Goal: Transaction & Acquisition: Obtain resource

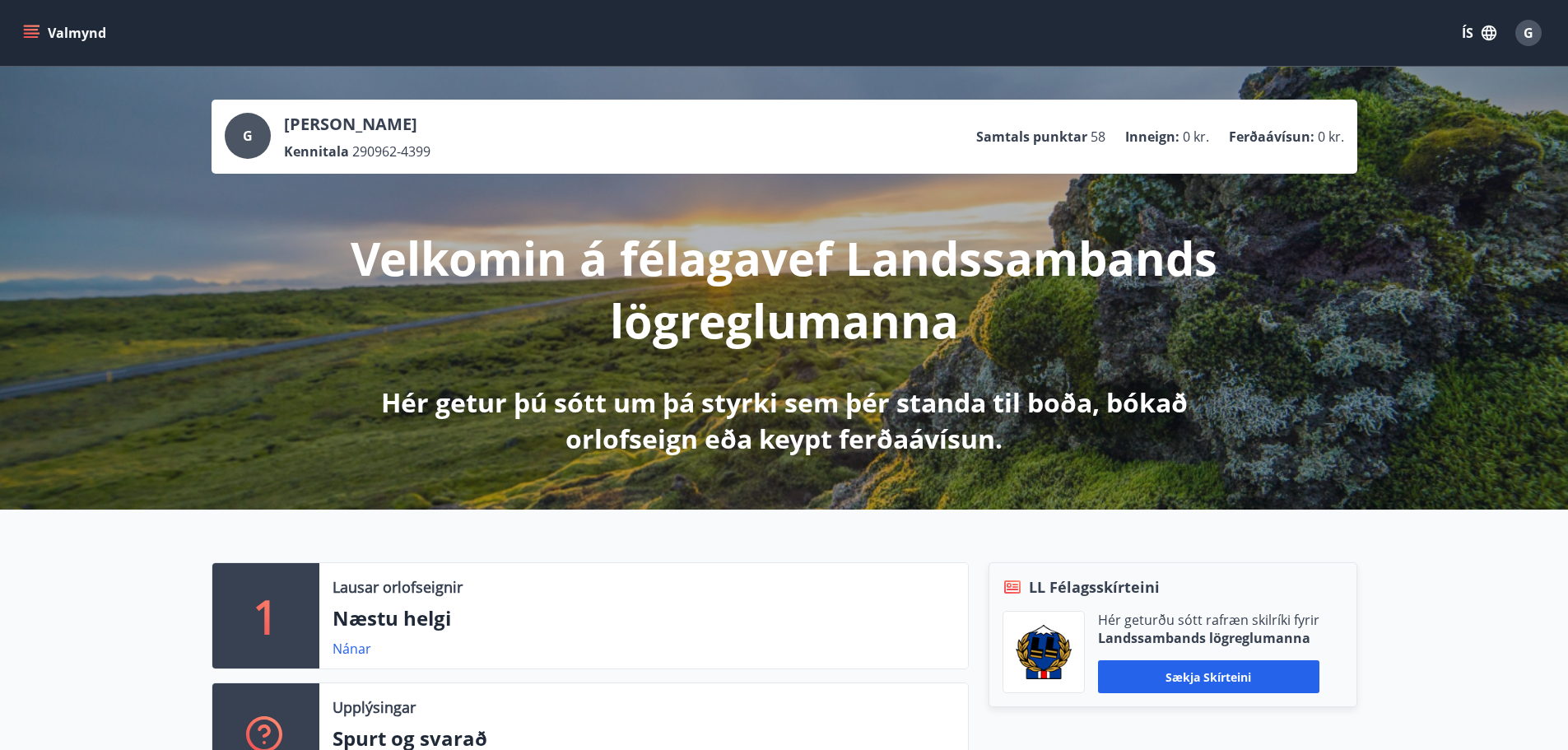
click at [66, 38] on button "Valmynd" at bounding box center [65, 34] width 93 height 30
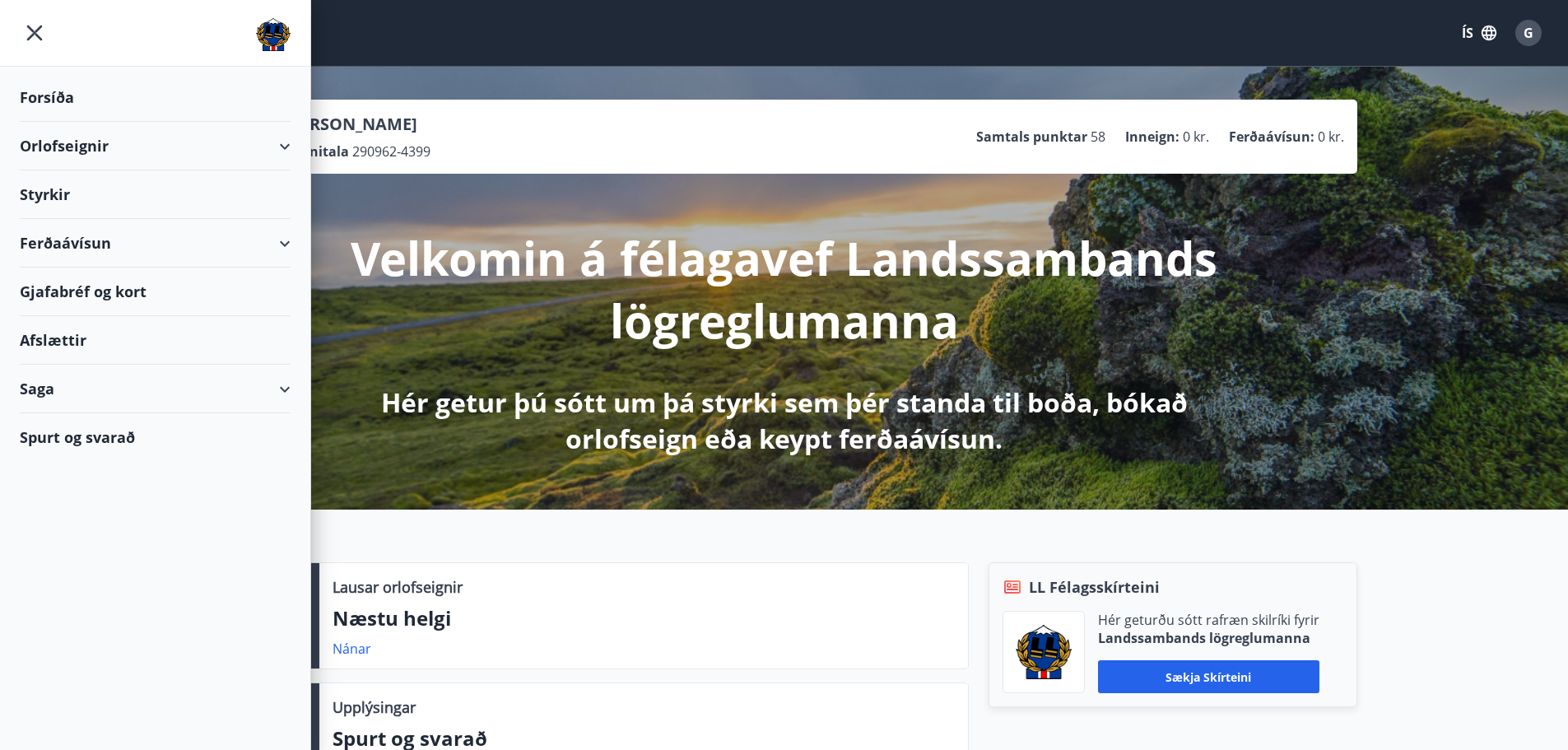
click at [62, 255] on div "Ferðaávísun" at bounding box center [154, 243] width 271 height 49
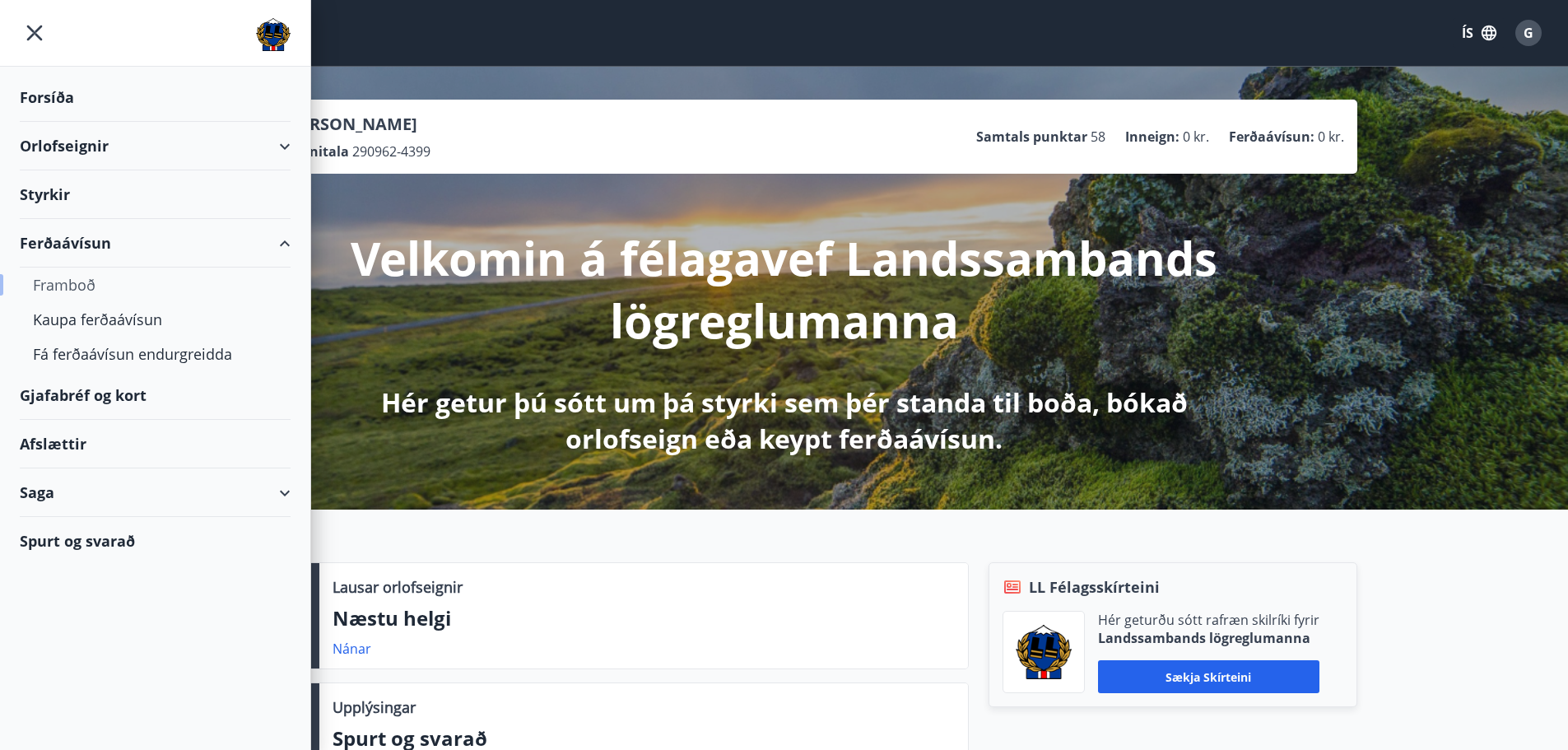
click at [58, 290] on div "Framboð" at bounding box center [154, 284] width 244 height 34
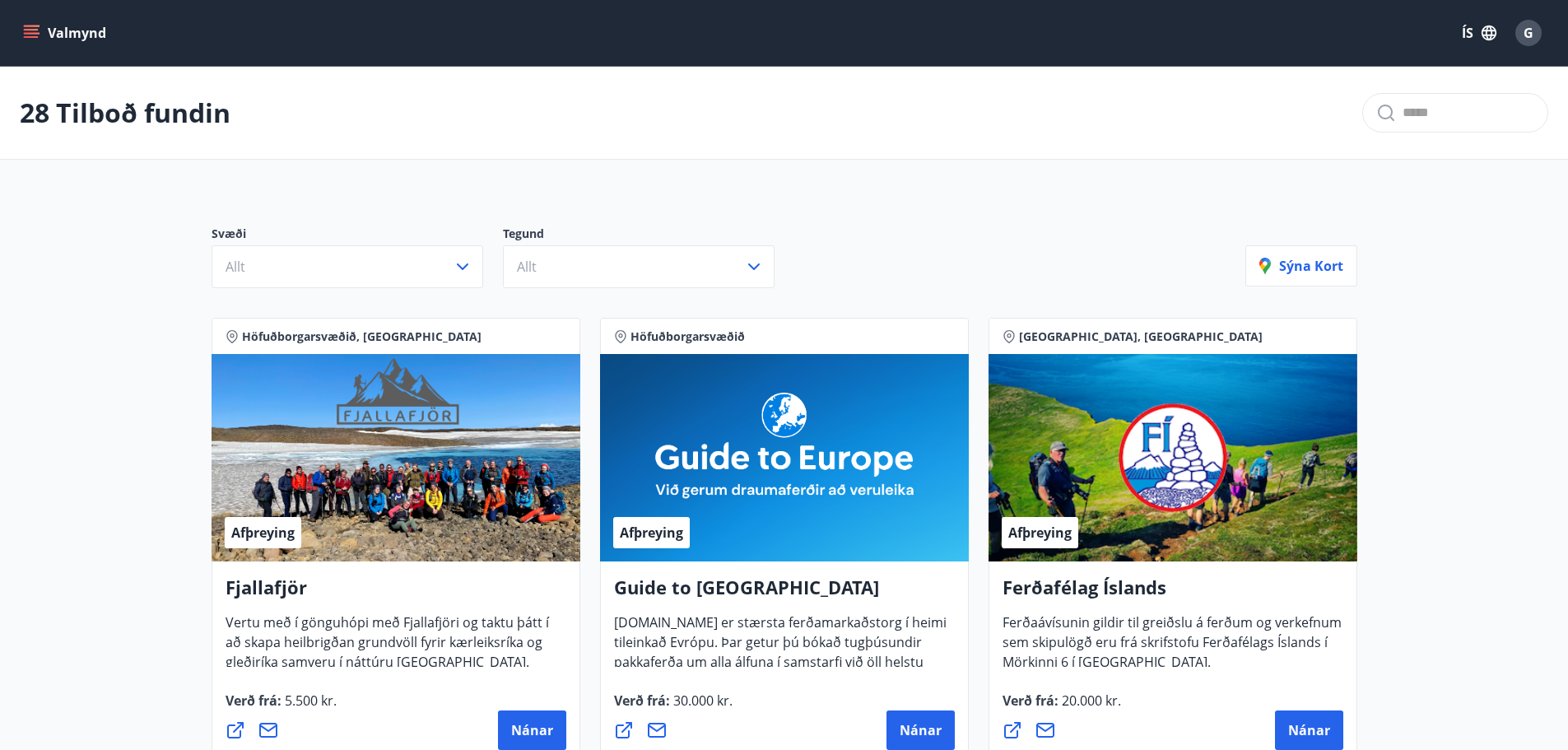
click at [1434, 111] on input "text" at bounding box center [1467, 113] width 131 height 26
click at [1441, 117] on input "*******" at bounding box center [1467, 113] width 131 height 26
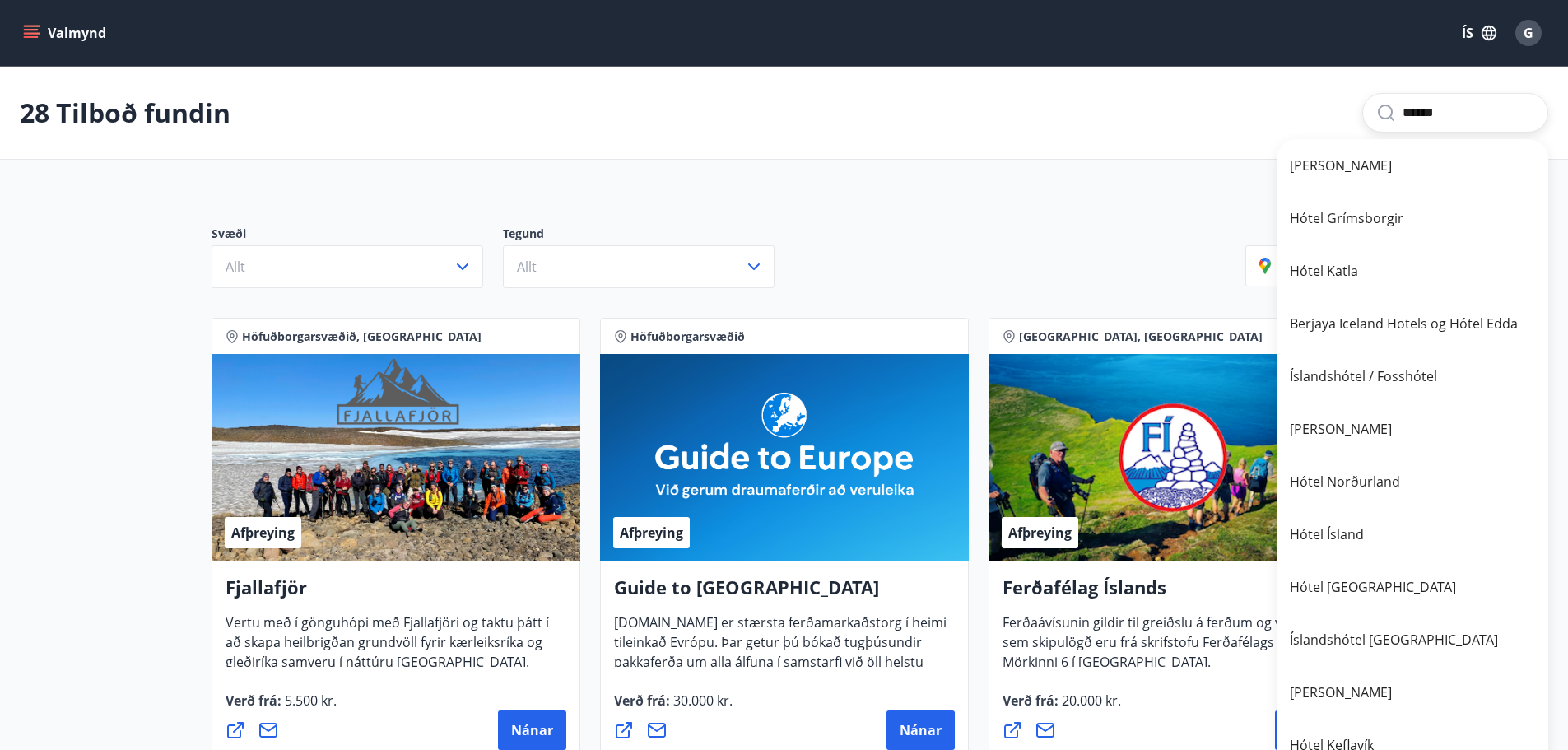
type input "*******"
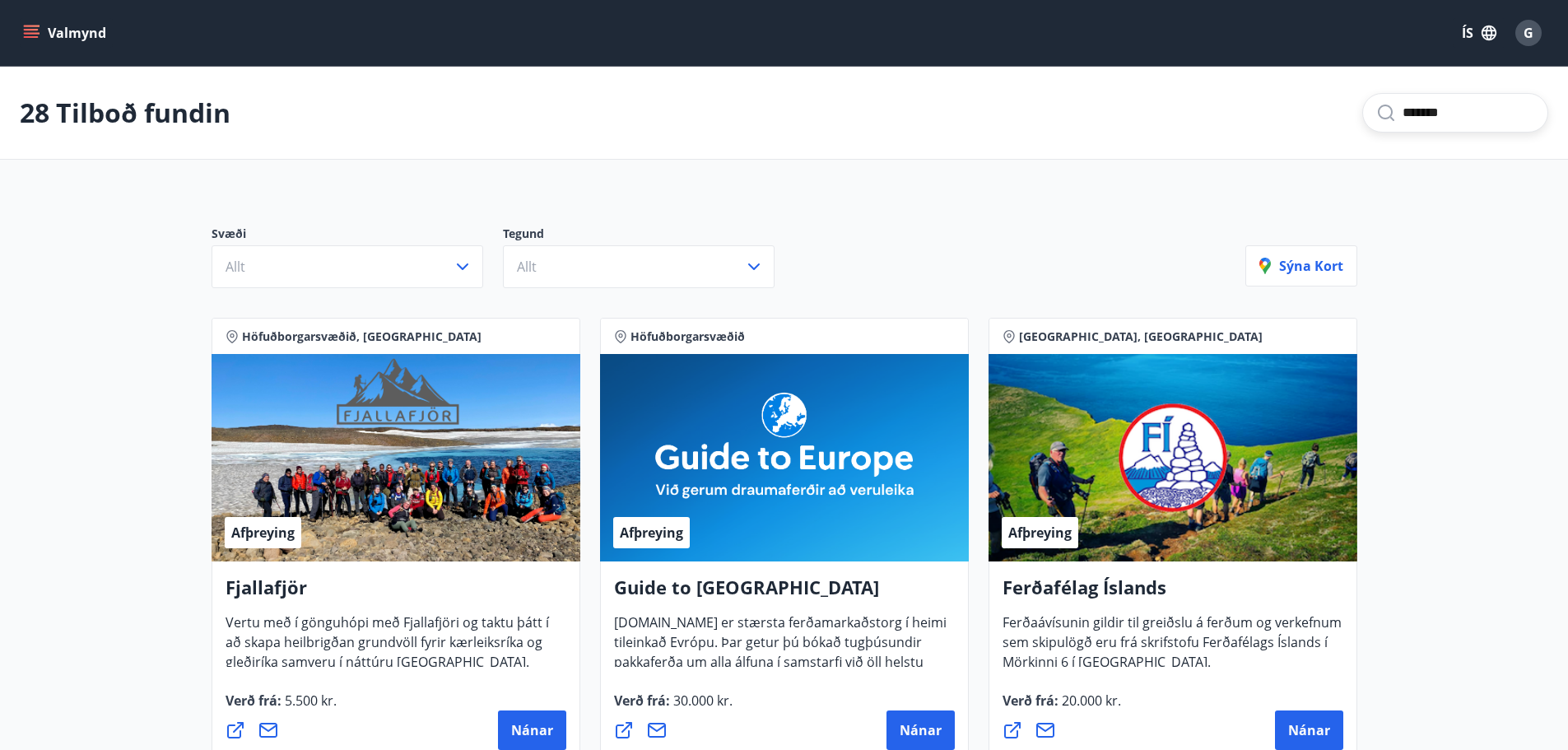
drag, startPoint x: 1441, startPoint y: 117, endPoint x: 1195, endPoint y: 84, distance: 248.2
click at [1195, 84] on div "28 Tilboð fundin *******" at bounding box center [784, 113] width 1568 height 93
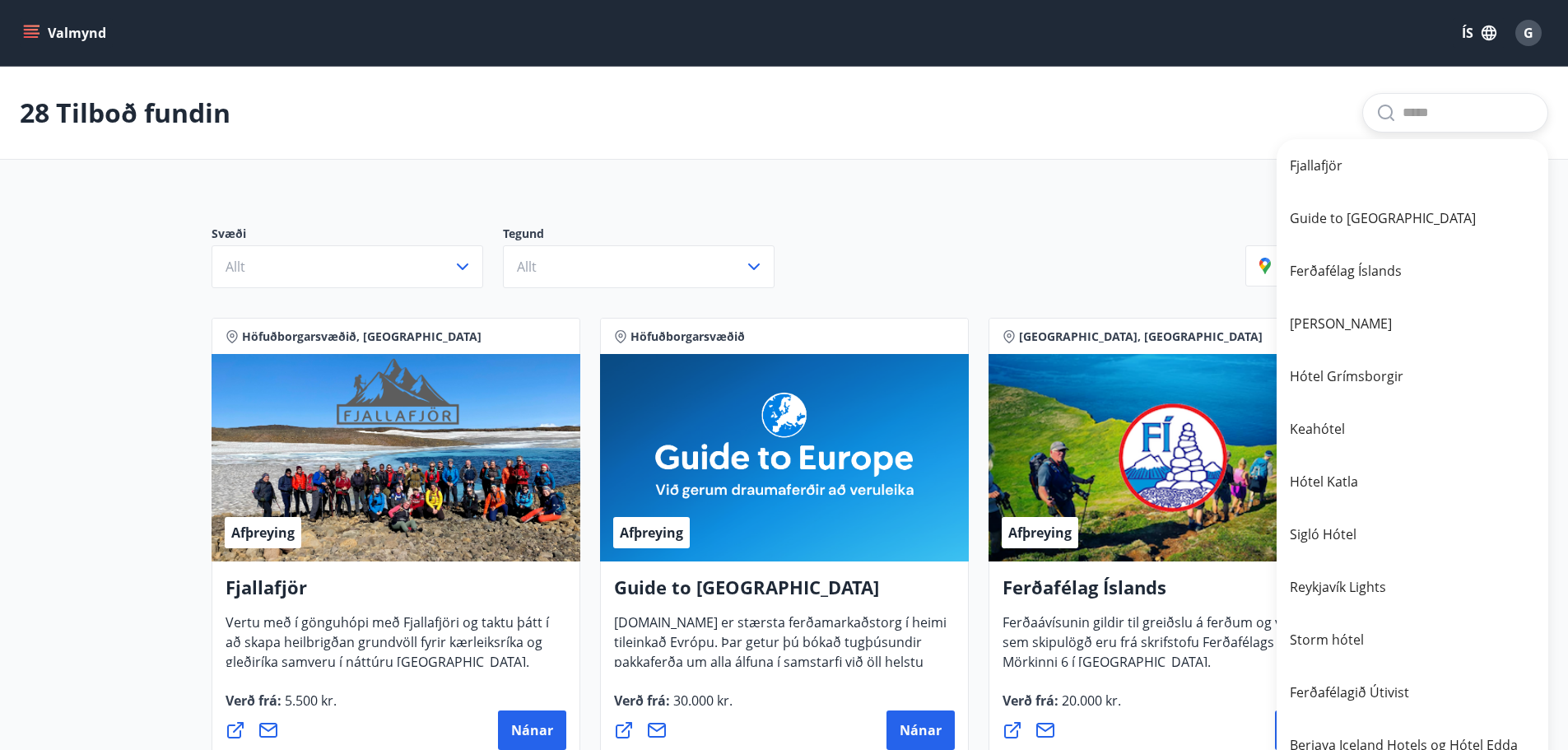
click at [1050, 217] on div "Svæði Allt Tegund Allt Sýna kort" at bounding box center [784, 250] width 1185 height 116
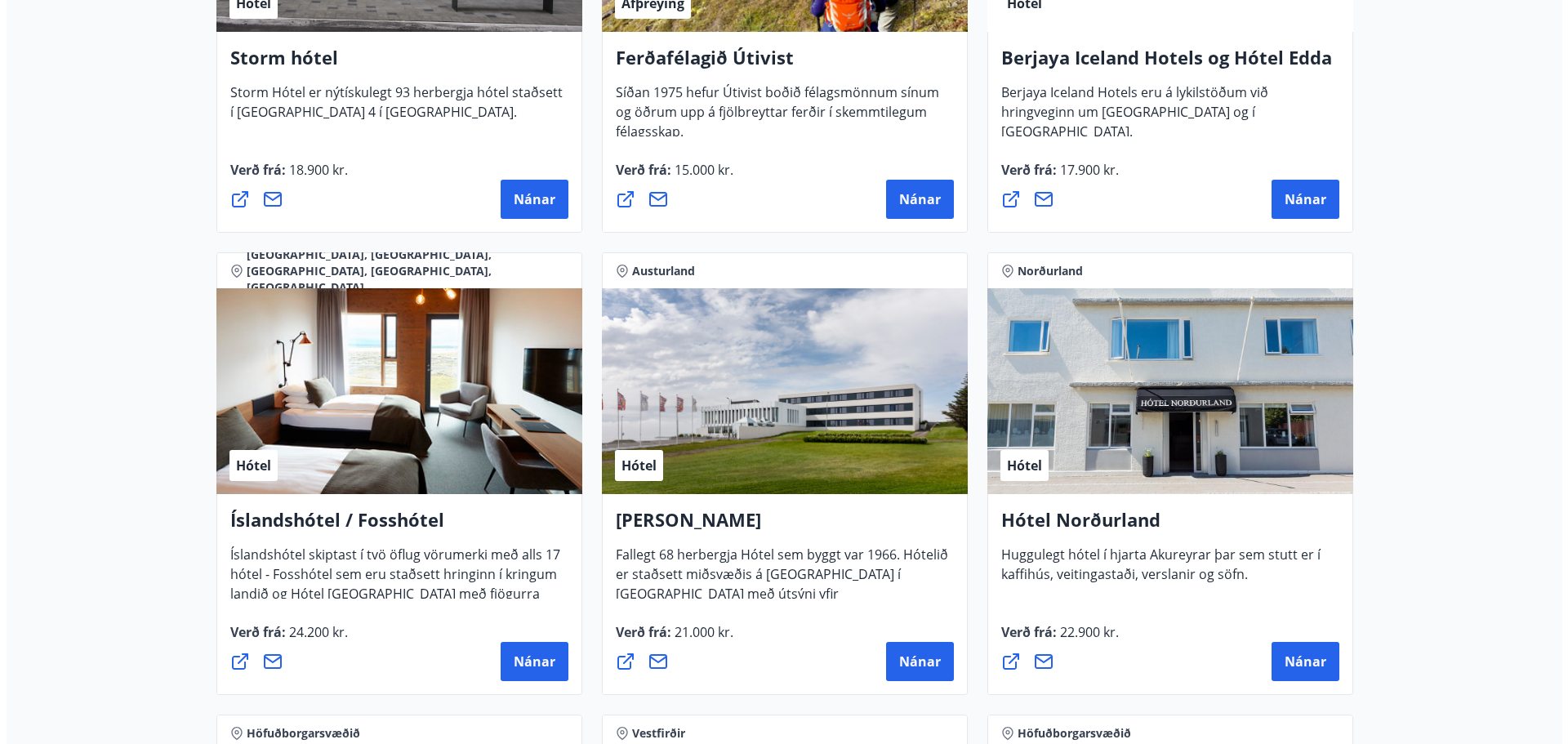
scroll to position [2128, 0]
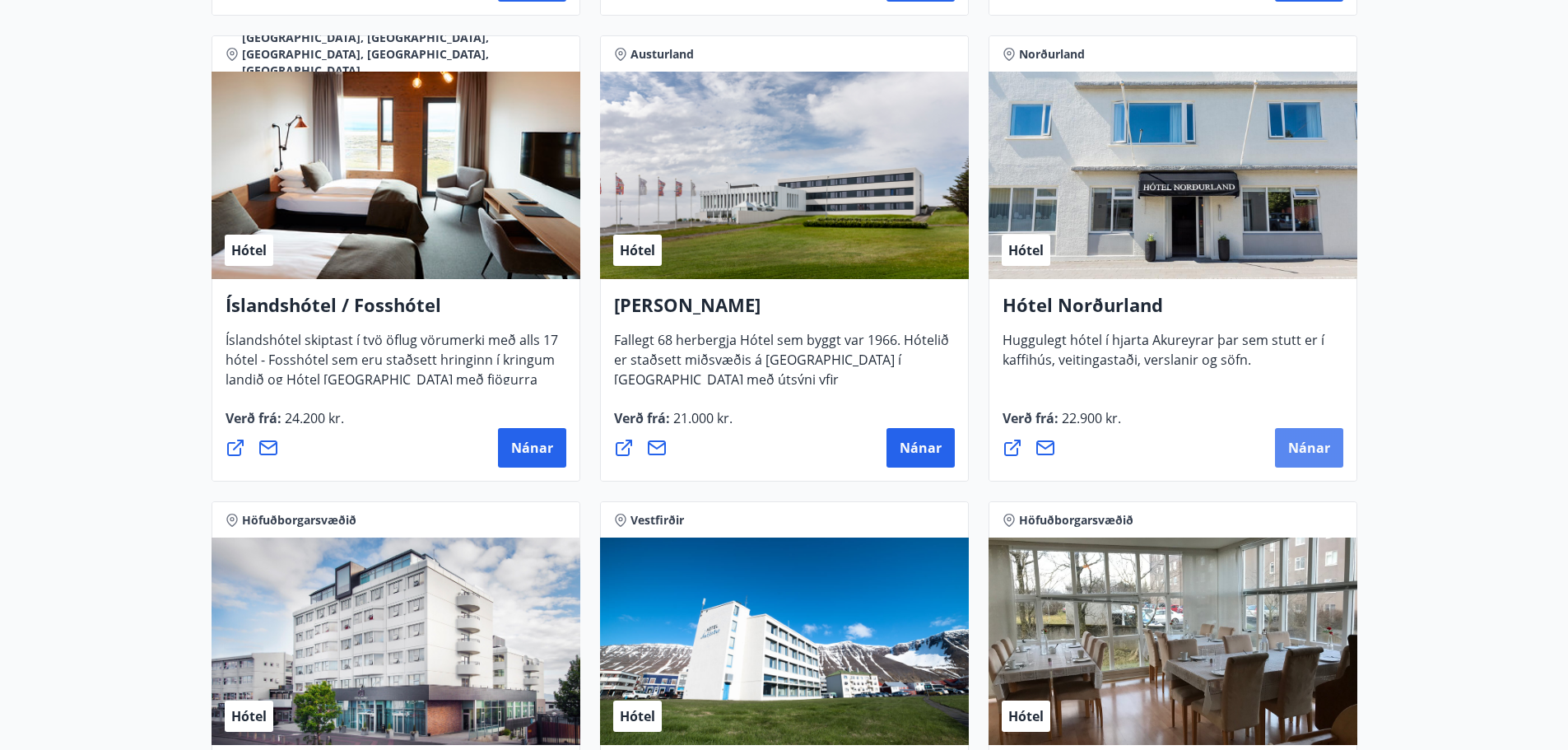
click at [1337, 453] on button "Nánar" at bounding box center [1309, 447] width 68 height 40
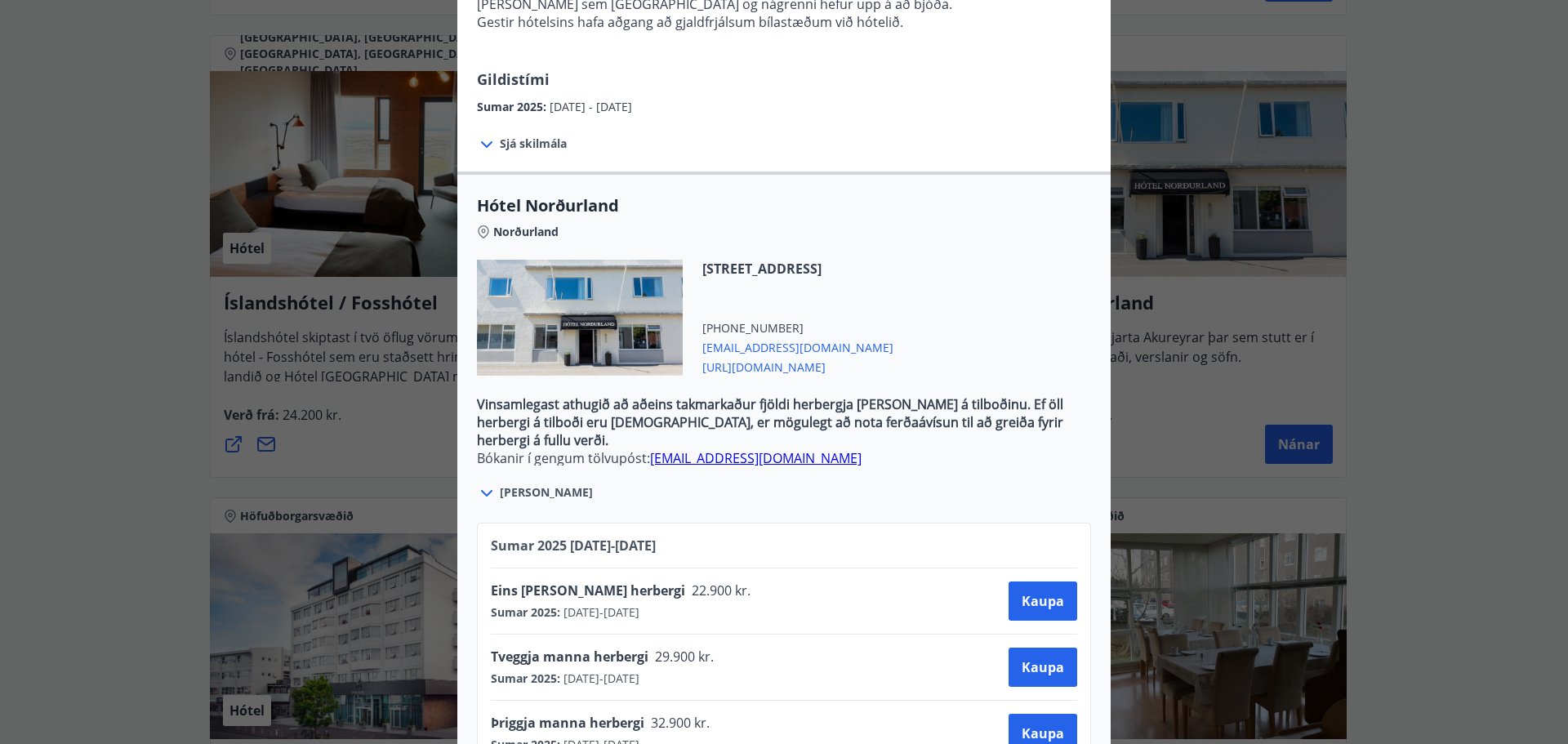
scroll to position [363, 0]
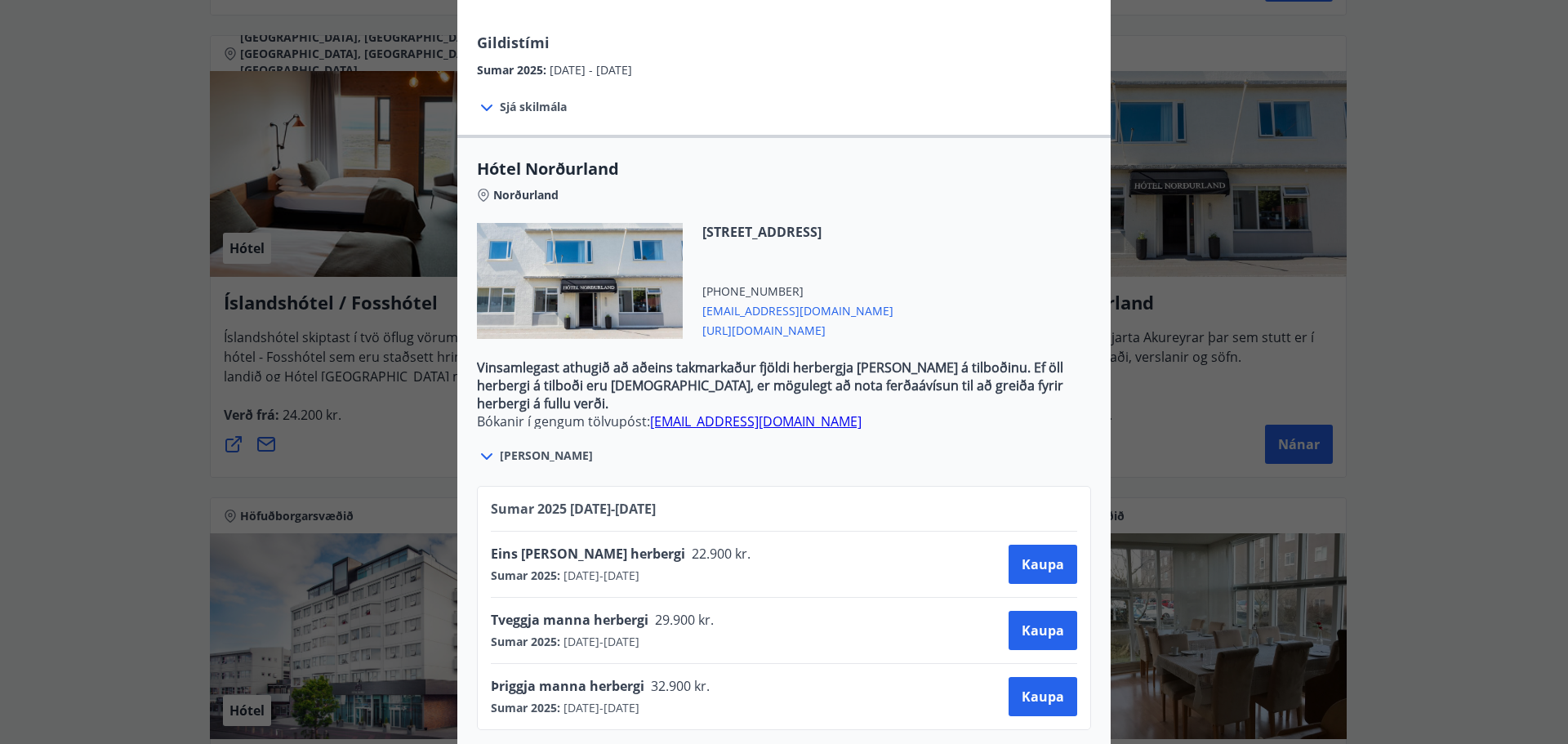
drag, startPoint x: 630, startPoint y: 489, endPoint x: 714, endPoint y: 489, distance: 84.0
click at [714, 500] on div "Sumar 2025 01.06.25 - 30.09.25" at bounding box center [784, 515] width 587 height 31
click at [778, 438] on div "[PERSON_NAME]" at bounding box center [784, 447] width 614 height 38
drag, startPoint x: 839, startPoint y: 384, endPoint x: 643, endPoint y: 390, distance: 196.1
click at [643, 412] on p "Bókanir í gengum tölvupóst: booking@hotel-nordurland.is" at bounding box center [784, 421] width 614 height 18
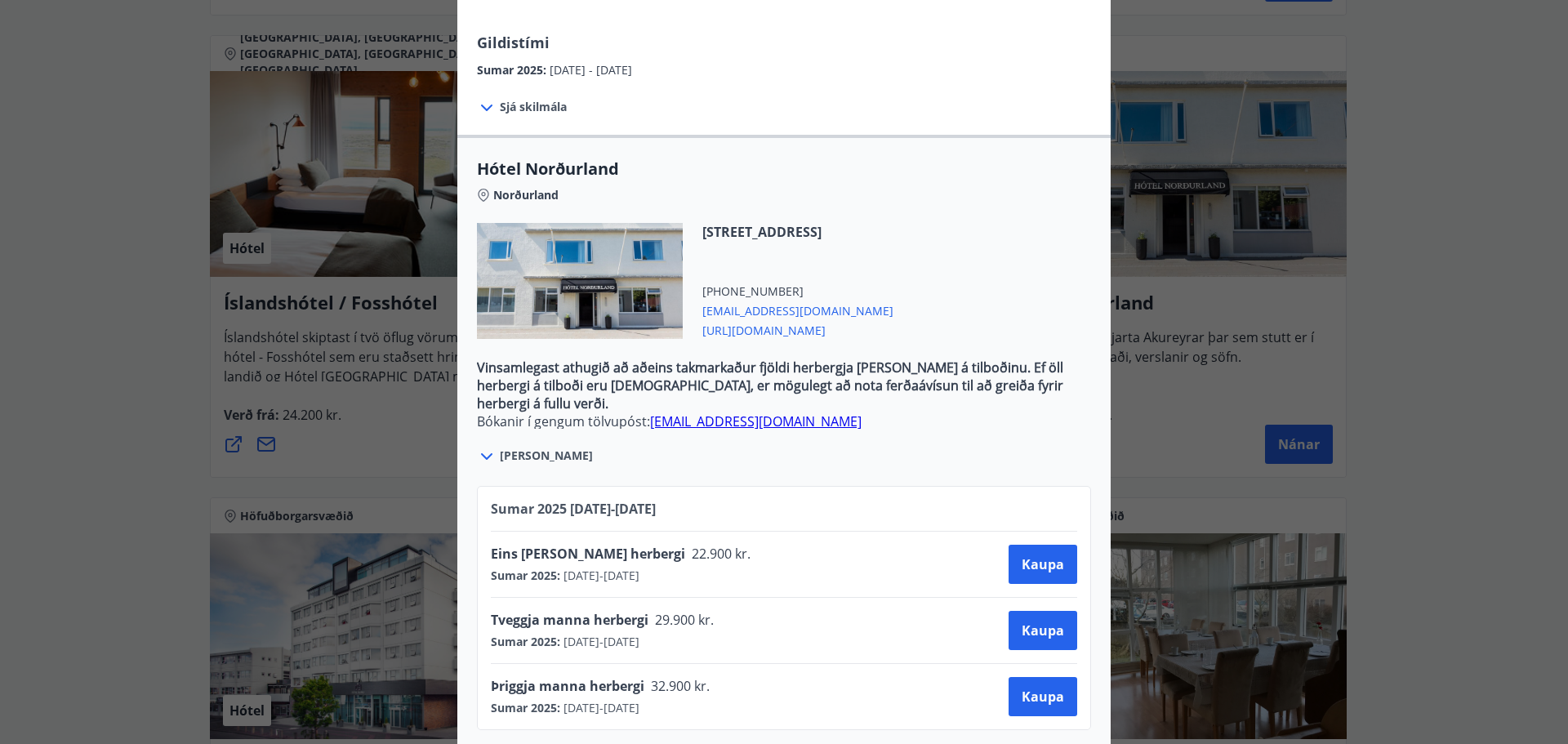
click at [721, 467] on div "Sumar 2025 01.06.25 - 30.09.25 Eins manns herbergi 22.900 kr. Sumar 2025 : 01.0…" at bounding box center [784, 598] width 653 height 263
click at [873, 441] on div "[PERSON_NAME]" at bounding box center [784, 447] width 614 height 38
drag, startPoint x: 862, startPoint y: 288, endPoint x: 749, endPoint y: 291, distance: 113.0
click at [749, 299] on span "booking@hotel-nordurland.is" at bounding box center [798, 309] width 191 height 19
copy span "hotel-nordurland.is"
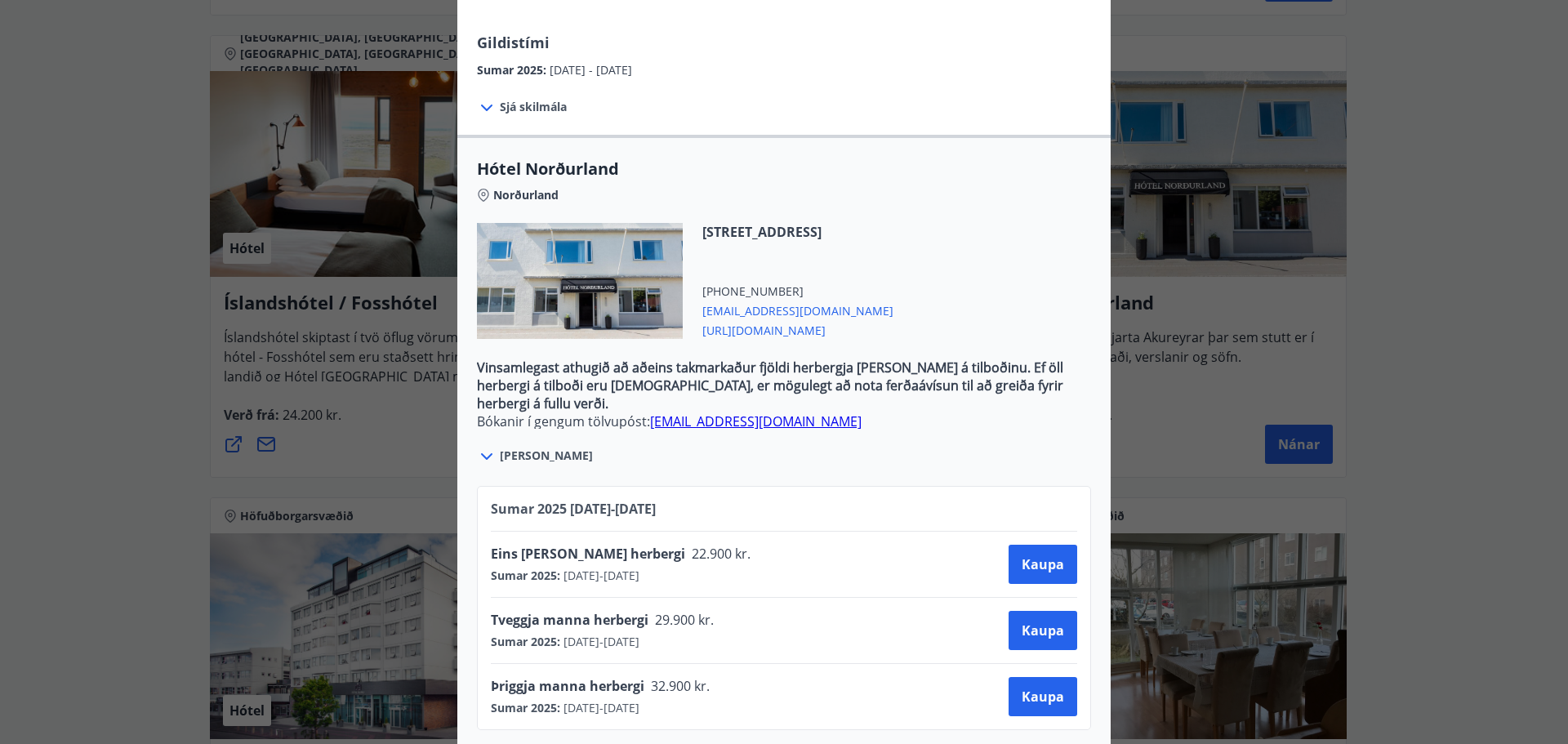
click at [677, 467] on div "Sumar 2025 01.06.25 - 30.09.25 Eins manns herbergi 22.900 kr. Sumar 2025 : 01.0…" at bounding box center [784, 598] width 653 height 263
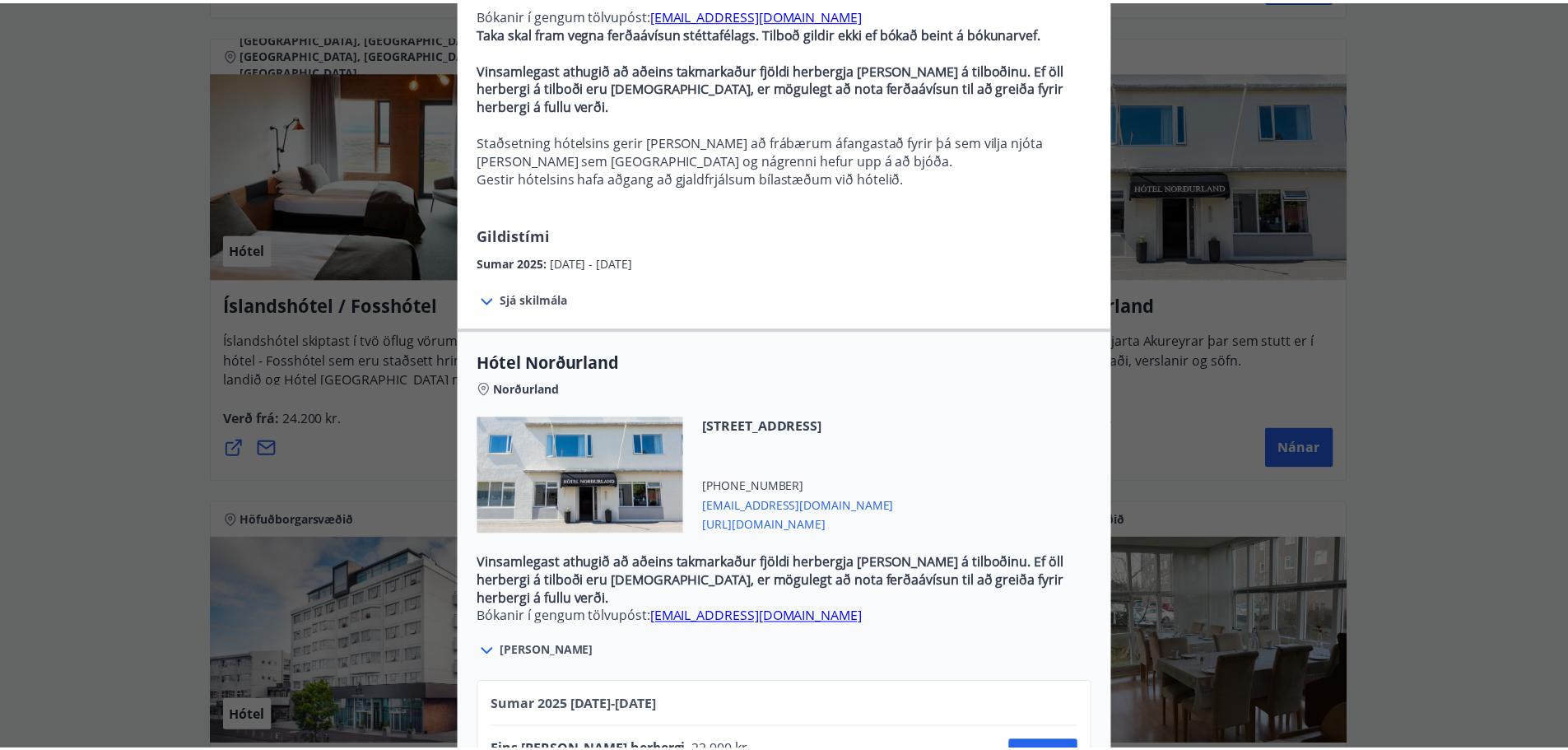
scroll to position [0, 0]
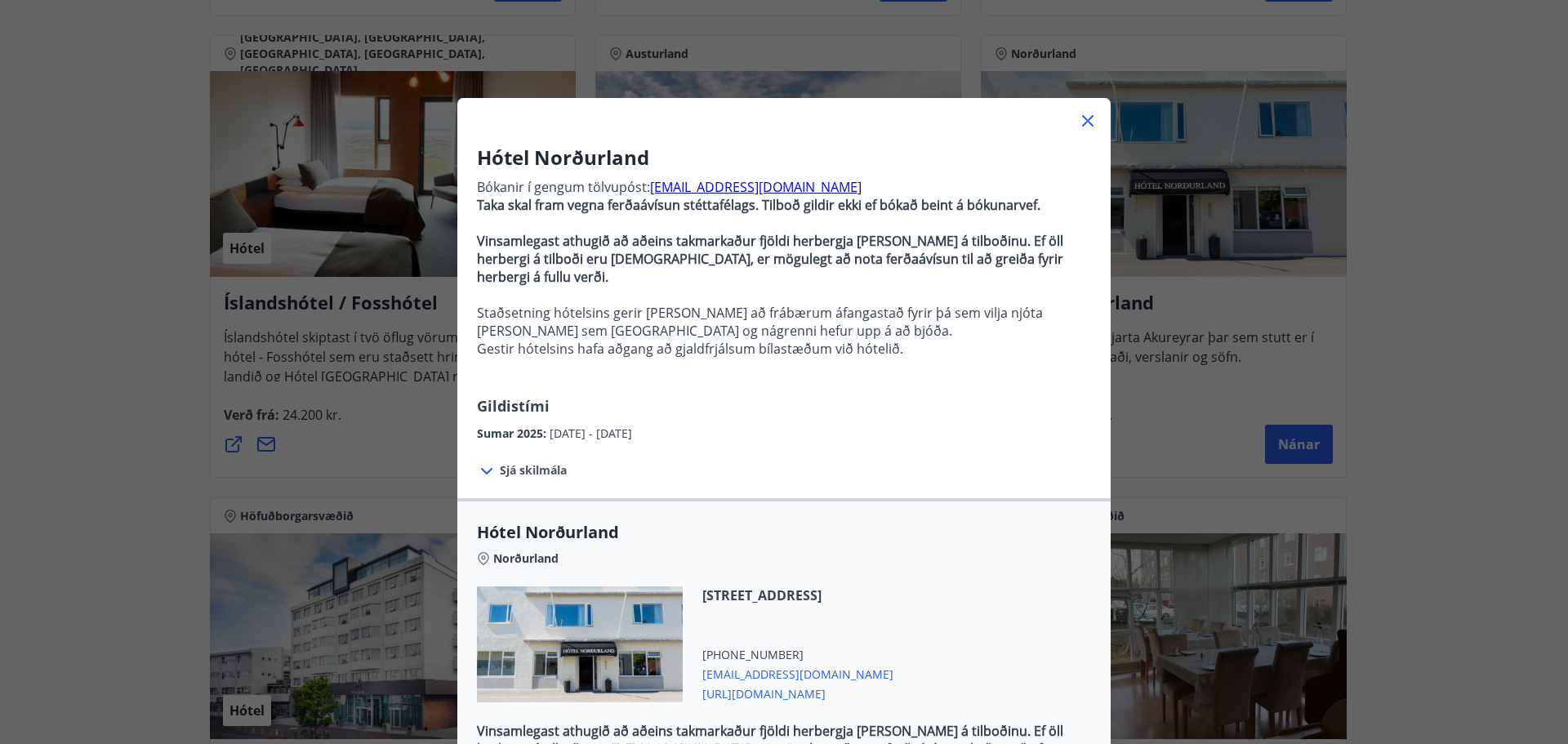
click at [538, 21] on div "Hótel Norðurland Bókanir í gengum tölvupóst: booking@hotel-nordurland.is Taka s…" at bounding box center [784, 372] width 1568 height 744
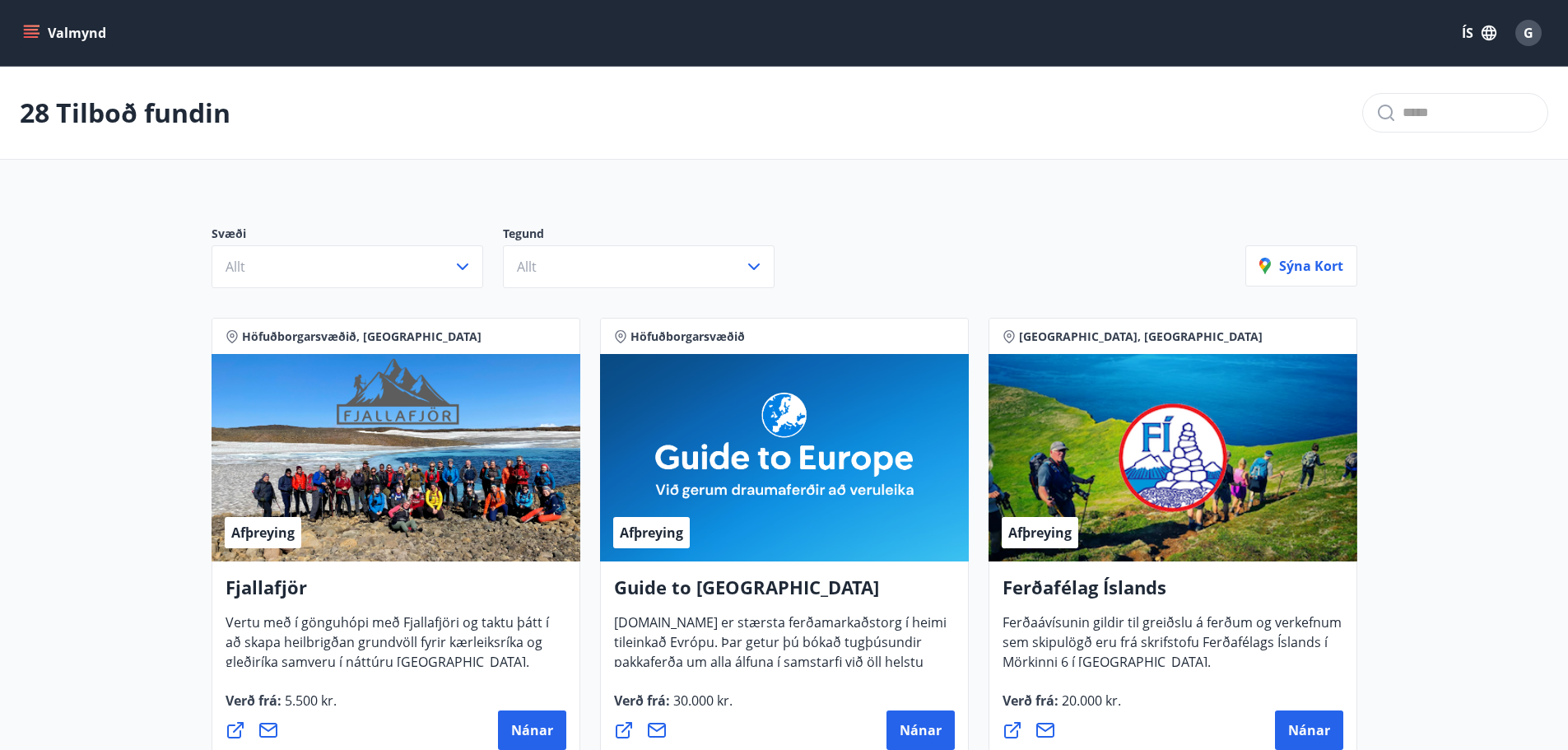
click at [761, 148] on div "28 Tilboð fundin" at bounding box center [784, 113] width 1568 height 93
click at [1430, 107] on input "text" at bounding box center [1467, 113] width 131 height 26
type input "***"
drag, startPoint x: 1430, startPoint y: 107, endPoint x: 1264, endPoint y: 116, distance: 166.2
click at [1264, 116] on div "28 Tilboð fundin ***" at bounding box center [784, 113] width 1568 height 93
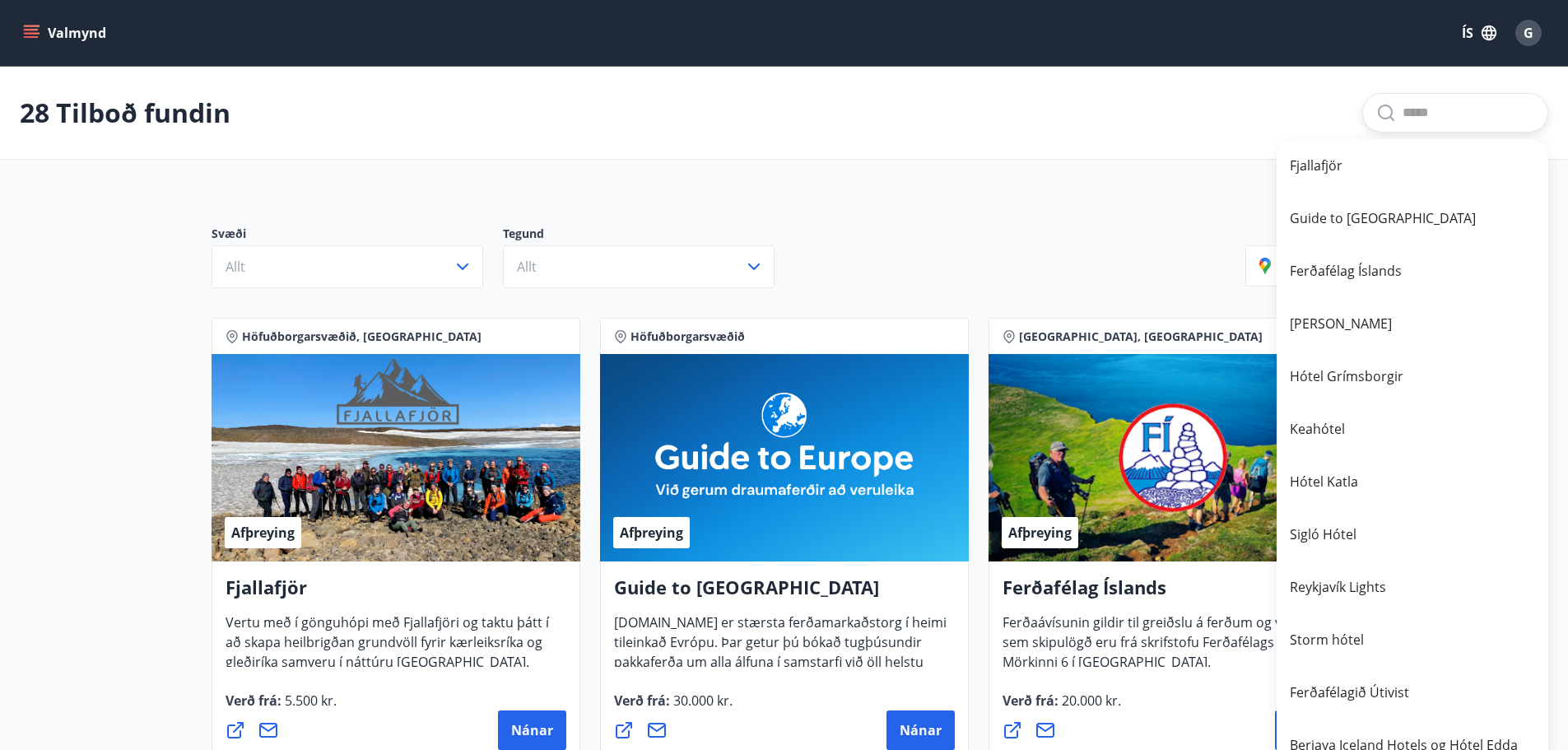
click at [1409, 107] on input "text" at bounding box center [1467, 113] width 131 height 26
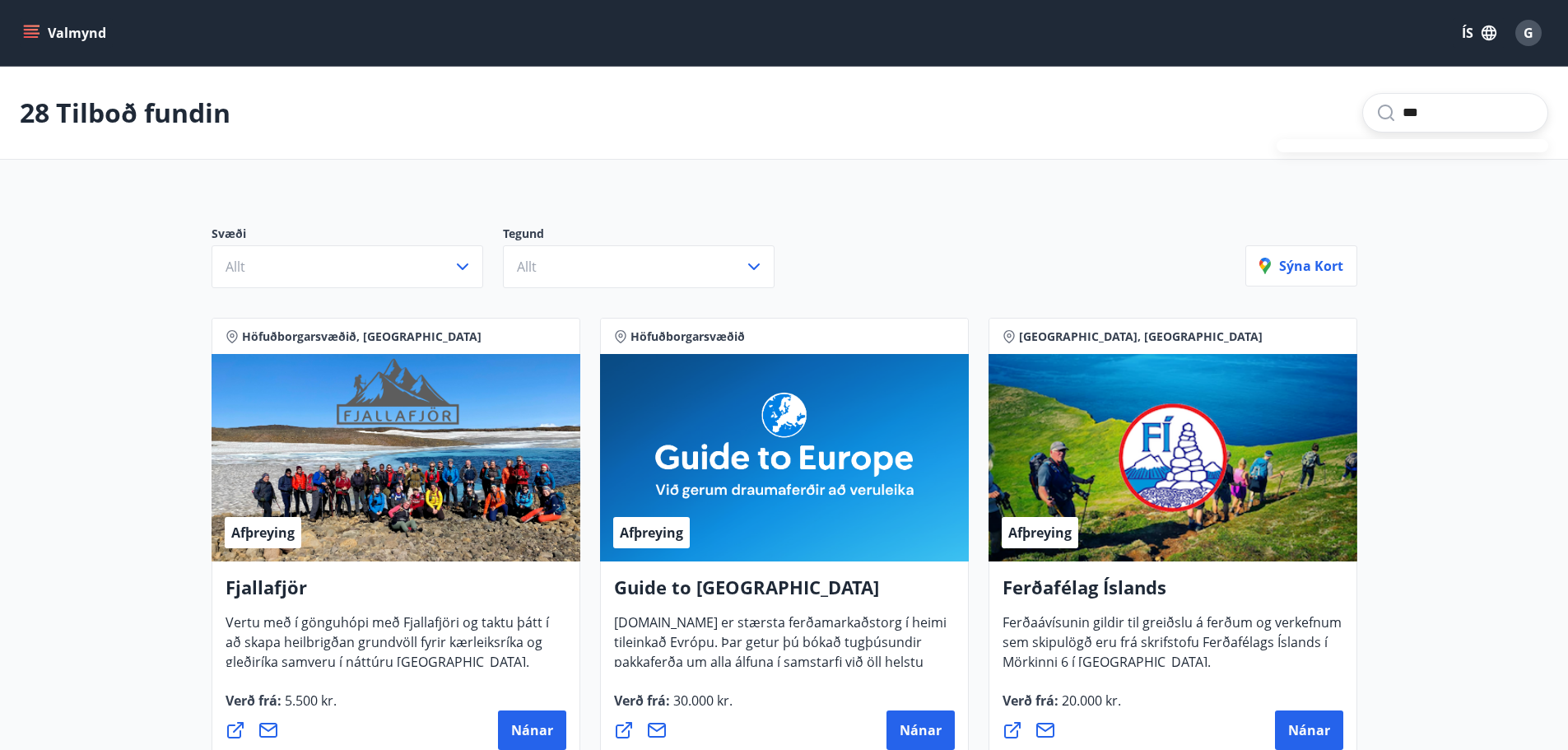
type input "***"
click at [943, 238] on div "Svæði Allt Tegund Allt" at bounding box center [728, 257] width 1033 height 63
click at [781, 199] on div "Svæði Allt Tegund Allt Sýna kort" at bounding box center [784, 250] width 1185 height 116
click at [1095, 193] on div "Svæði Allt Tegund Allt Sýna kort" at bounding box center [784, 250] width 1185 height 116
click at [1420, 92] on div "28 Tilboð fundin ***" at bounding box center [784, 113] width 1568 height 93
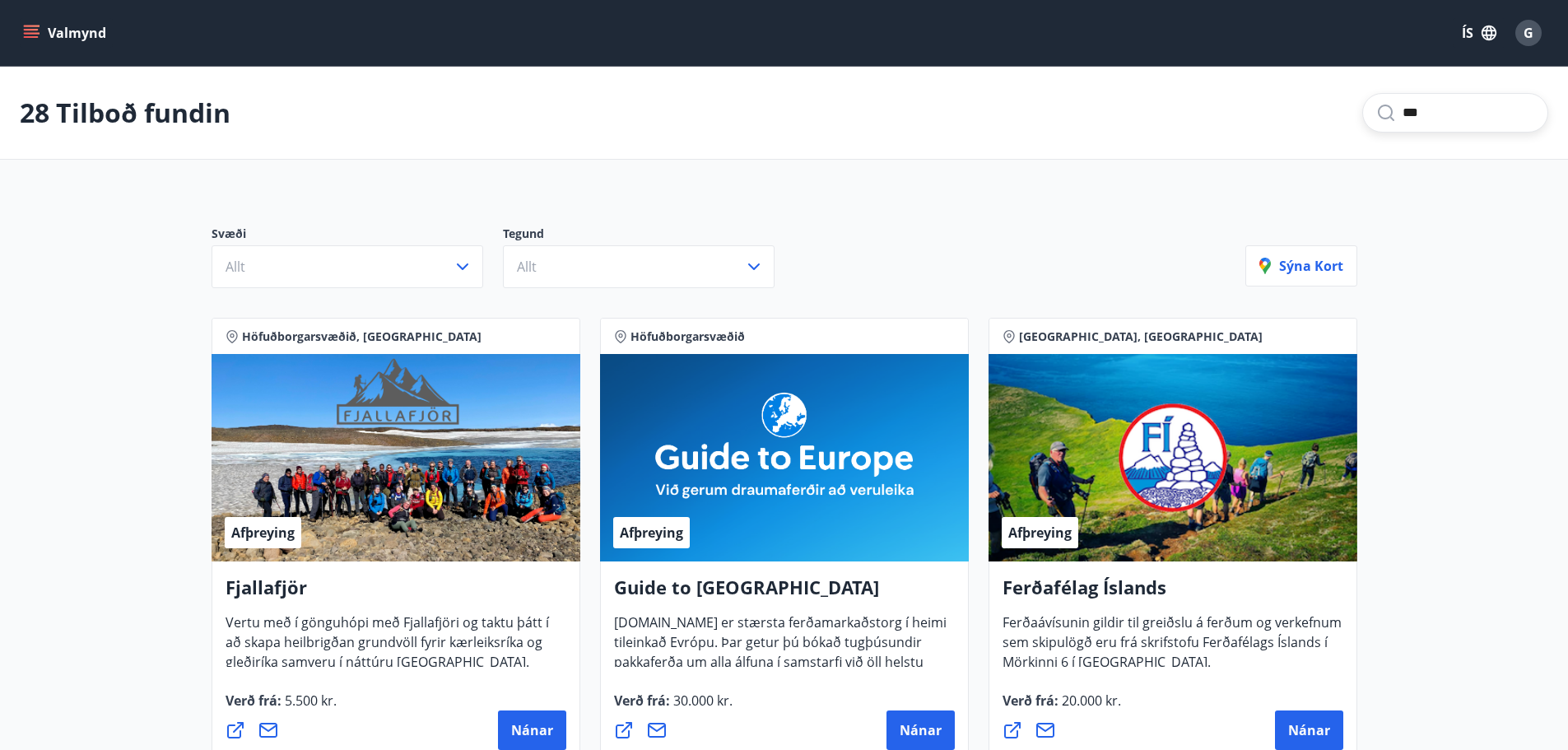
click at [1425, 111] on input "***" at bounding box center [1467, 113] width 131 height 26
click at [1426, 111] on input "***" at bounding box center [1467, 113] width 131 height 26
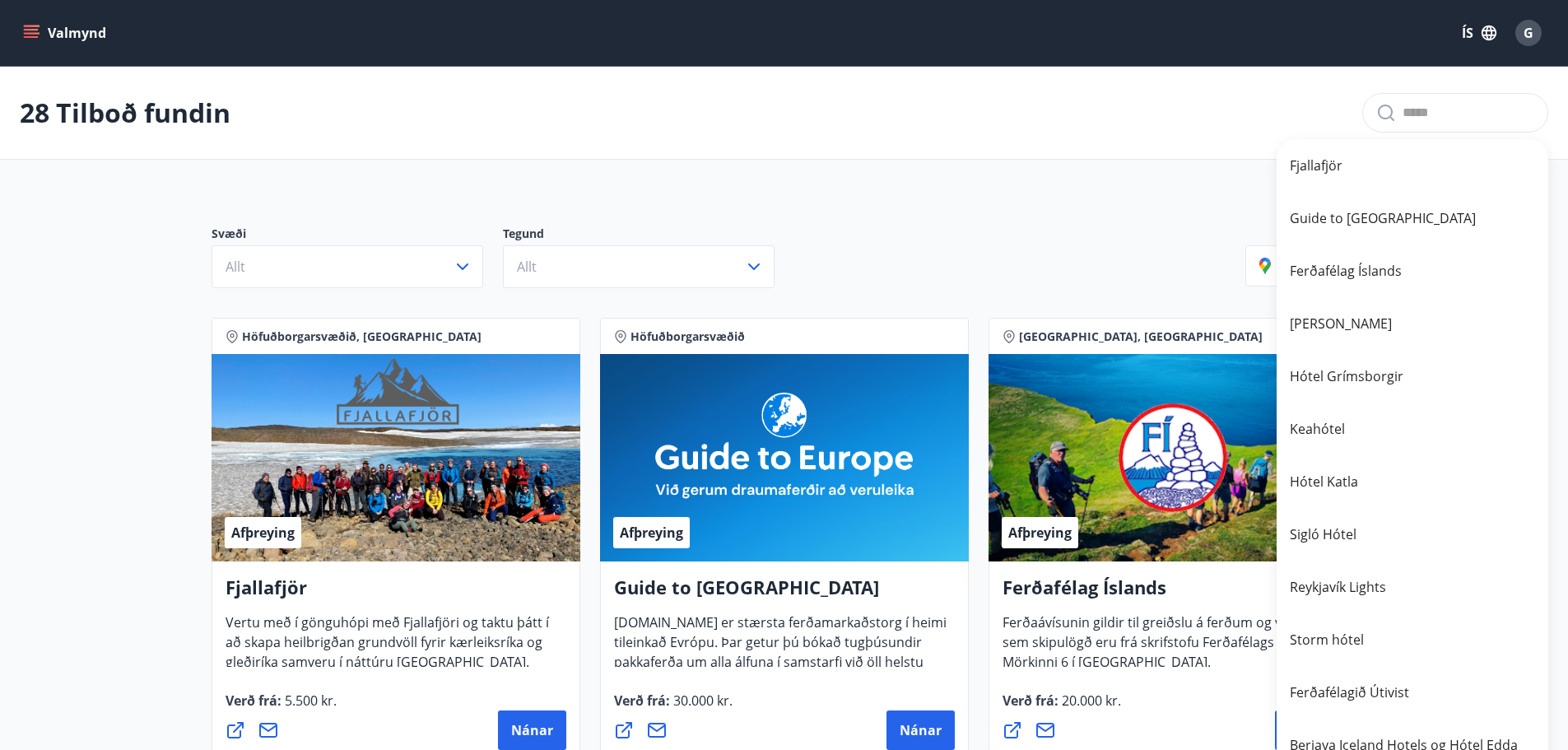
click at [1092, 194] on div "Svæði Allt Tegund Allt Sýna kort" at bounding box center [784, 250] width 1185 height 116
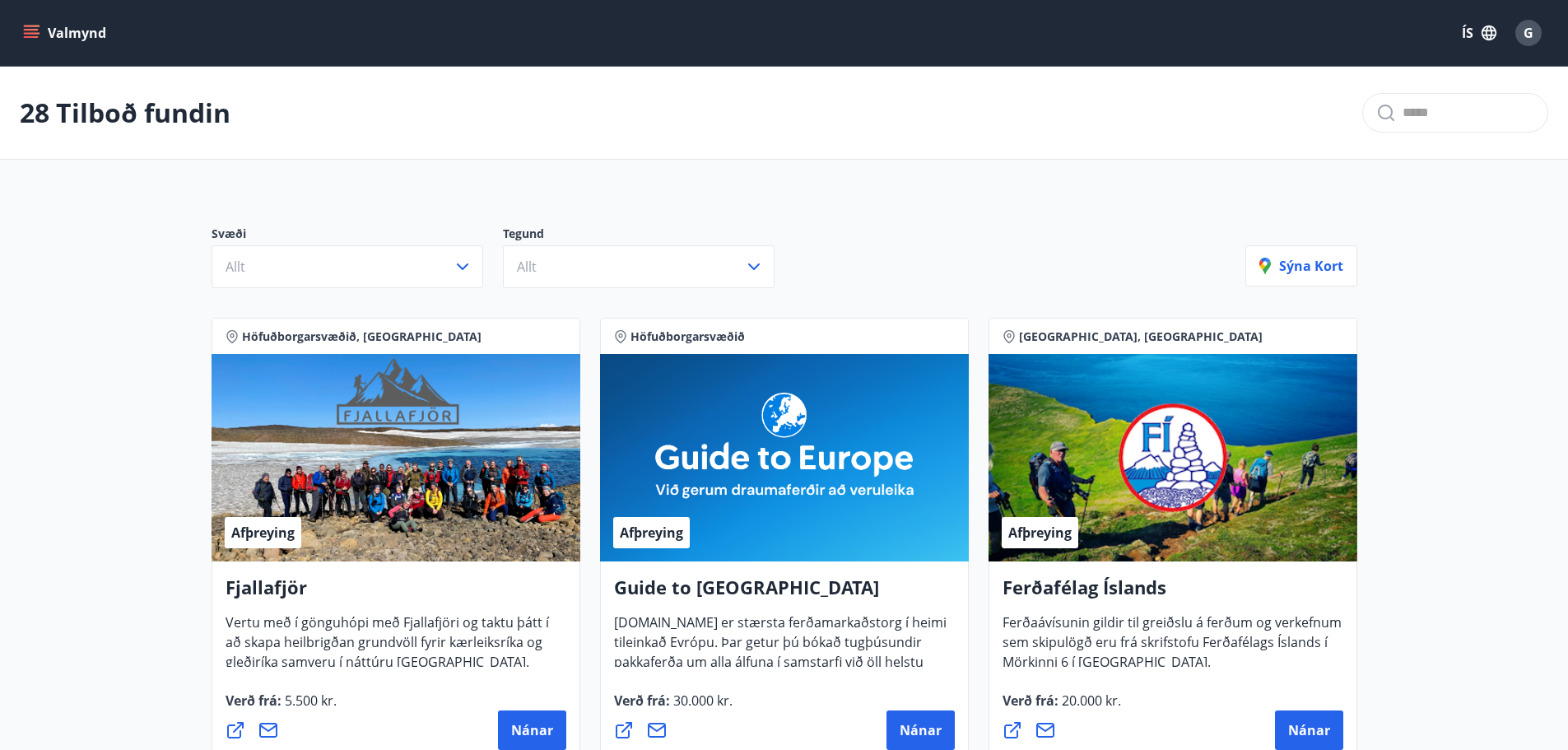
click at [1410, 121] on input "text" at bounding box center [1467, 113] width 131 height 26
type input "*"
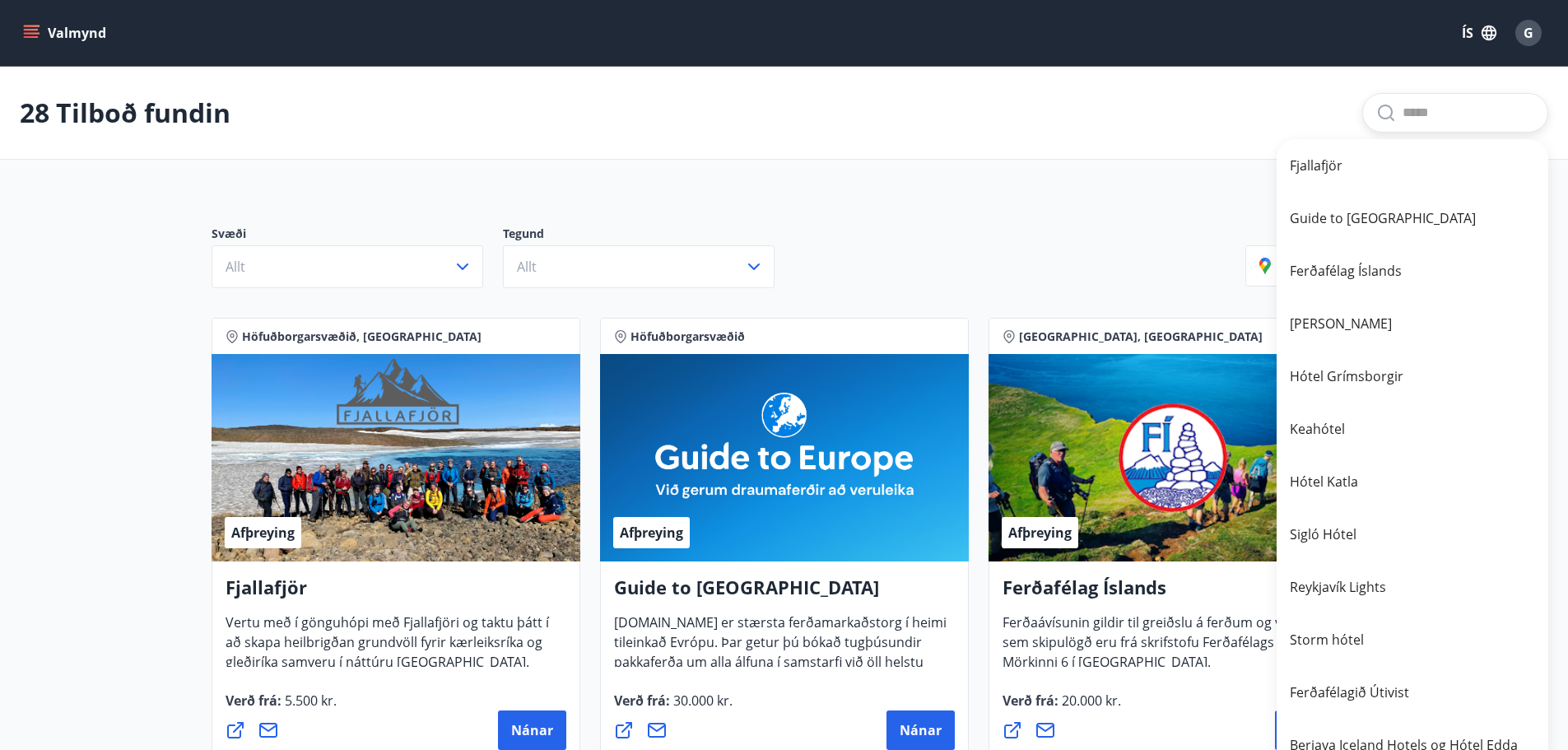
click at [954, 130] on div "28 Tilboð fundin" at bounding box center [784, 113] width 1568 height 93
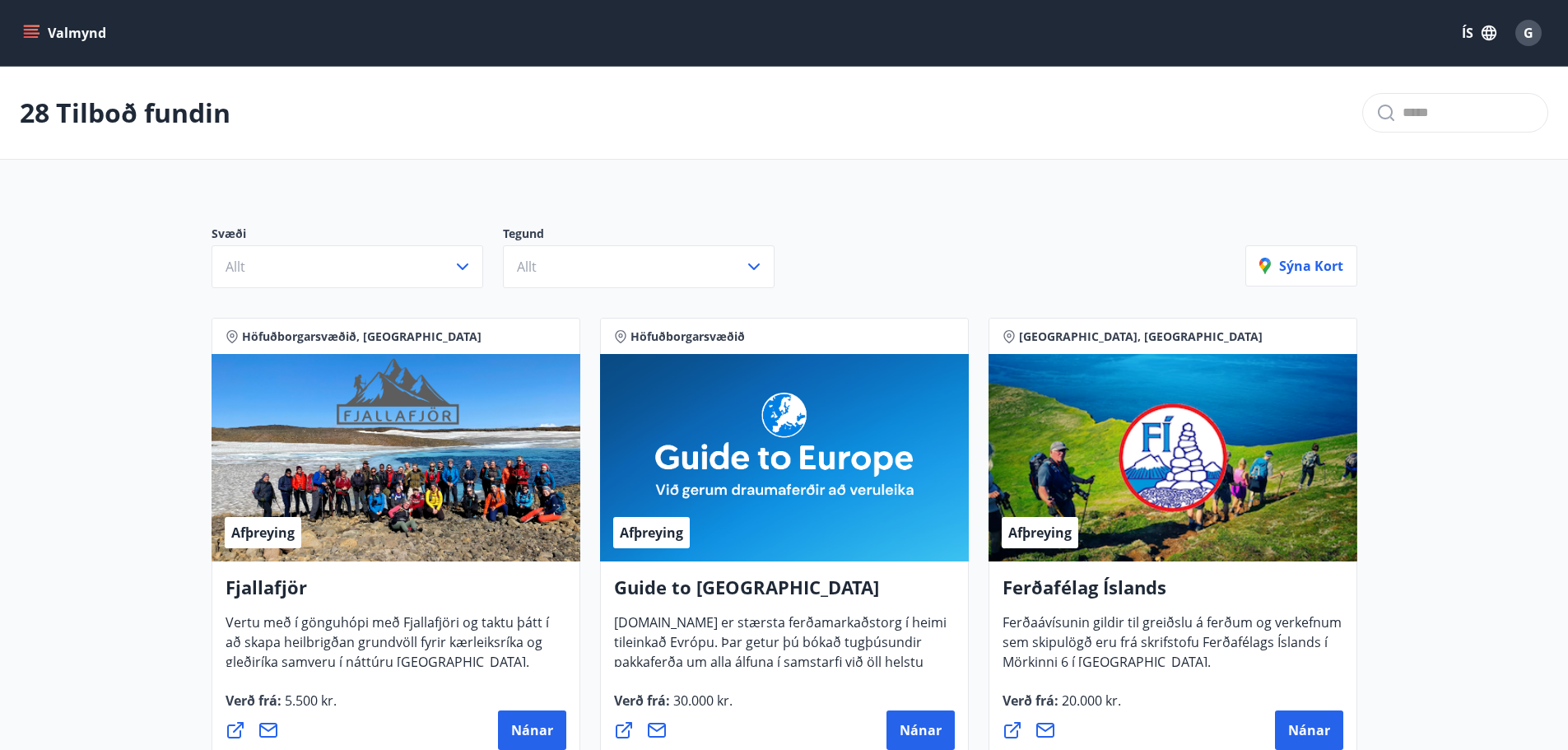
click at [65, 34] on button "Valmynd" at bounding box center [65, 34] width 93 height 30
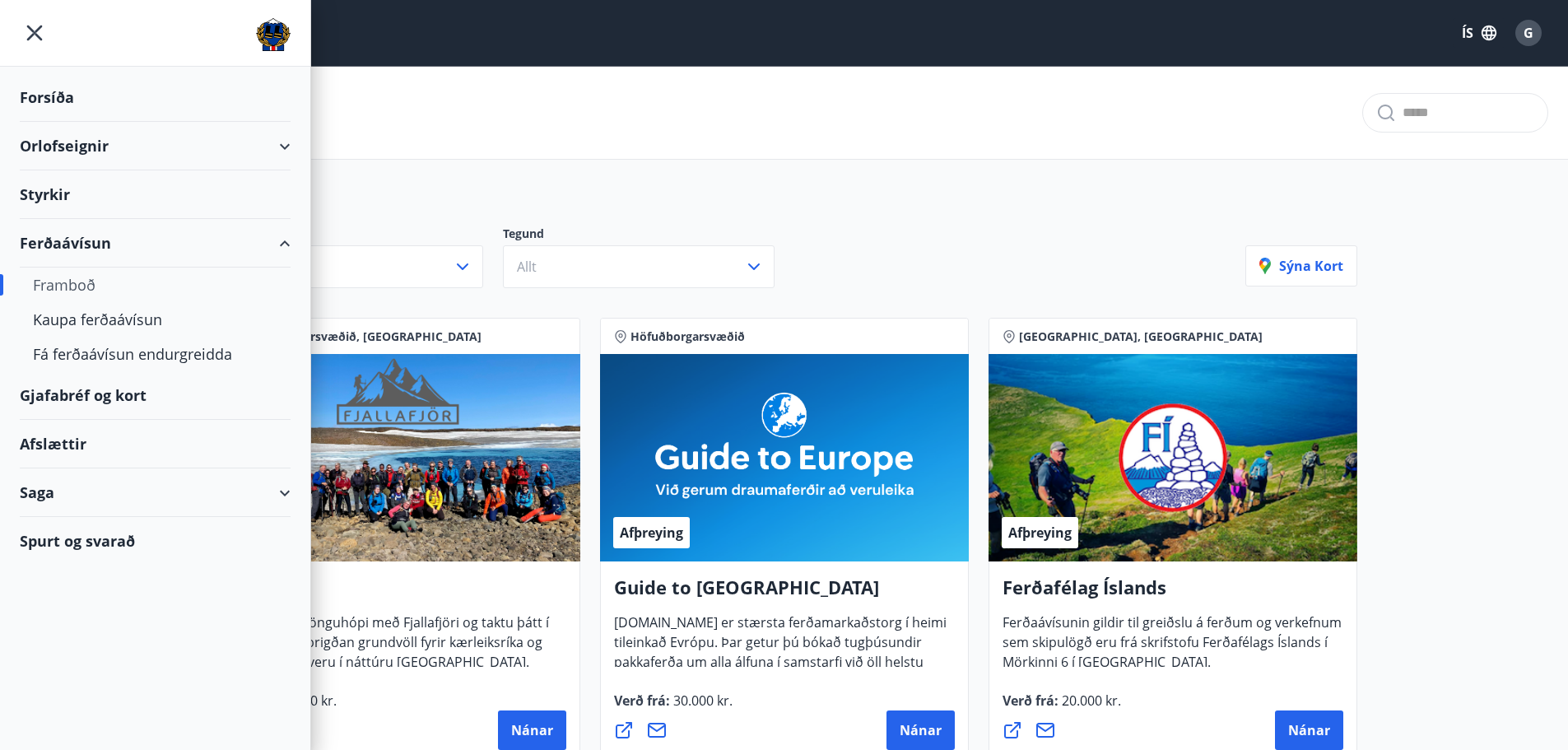
click at [76, 200] on div "Styrkir" at bounding box center [154, 194] width 271 height 49
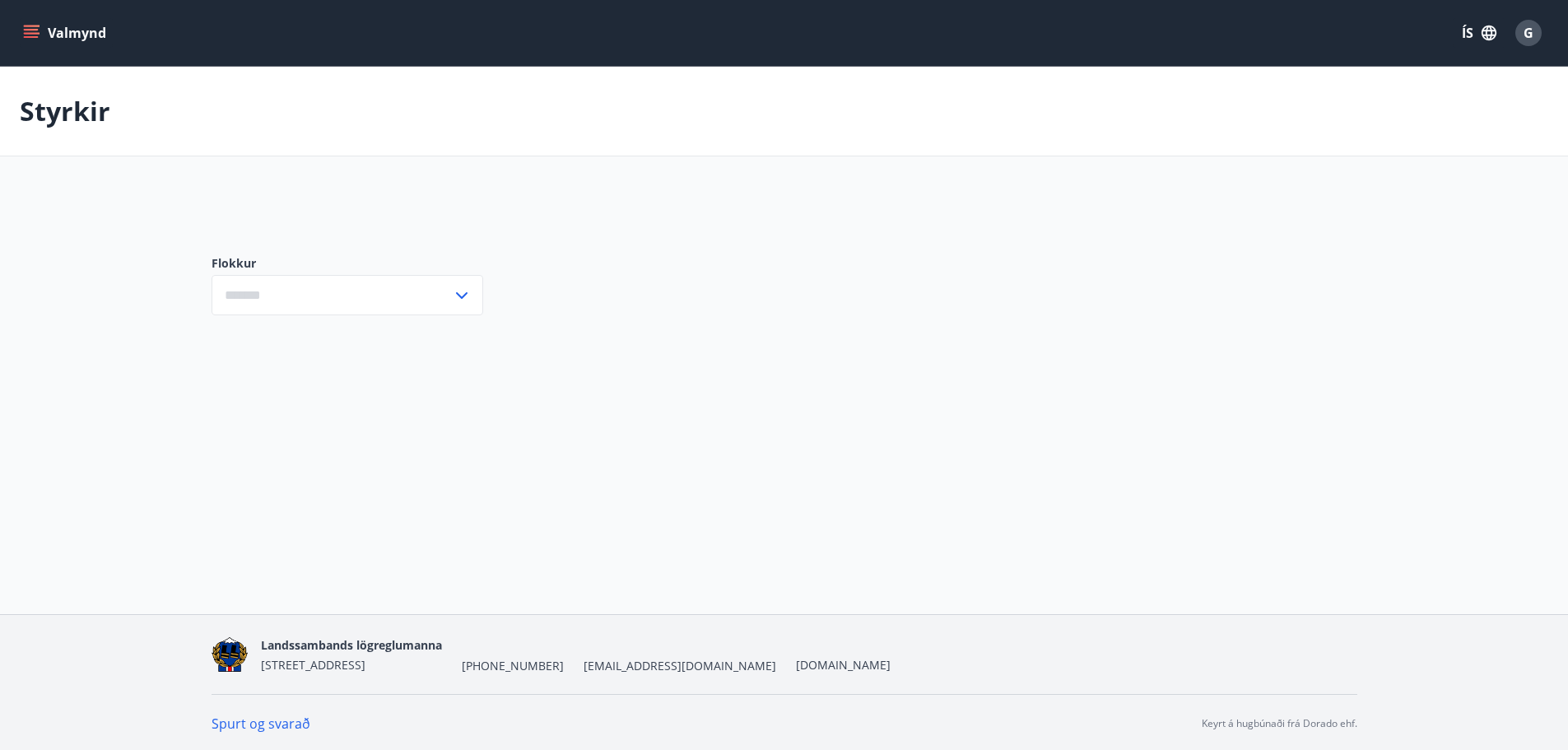
type input "***"
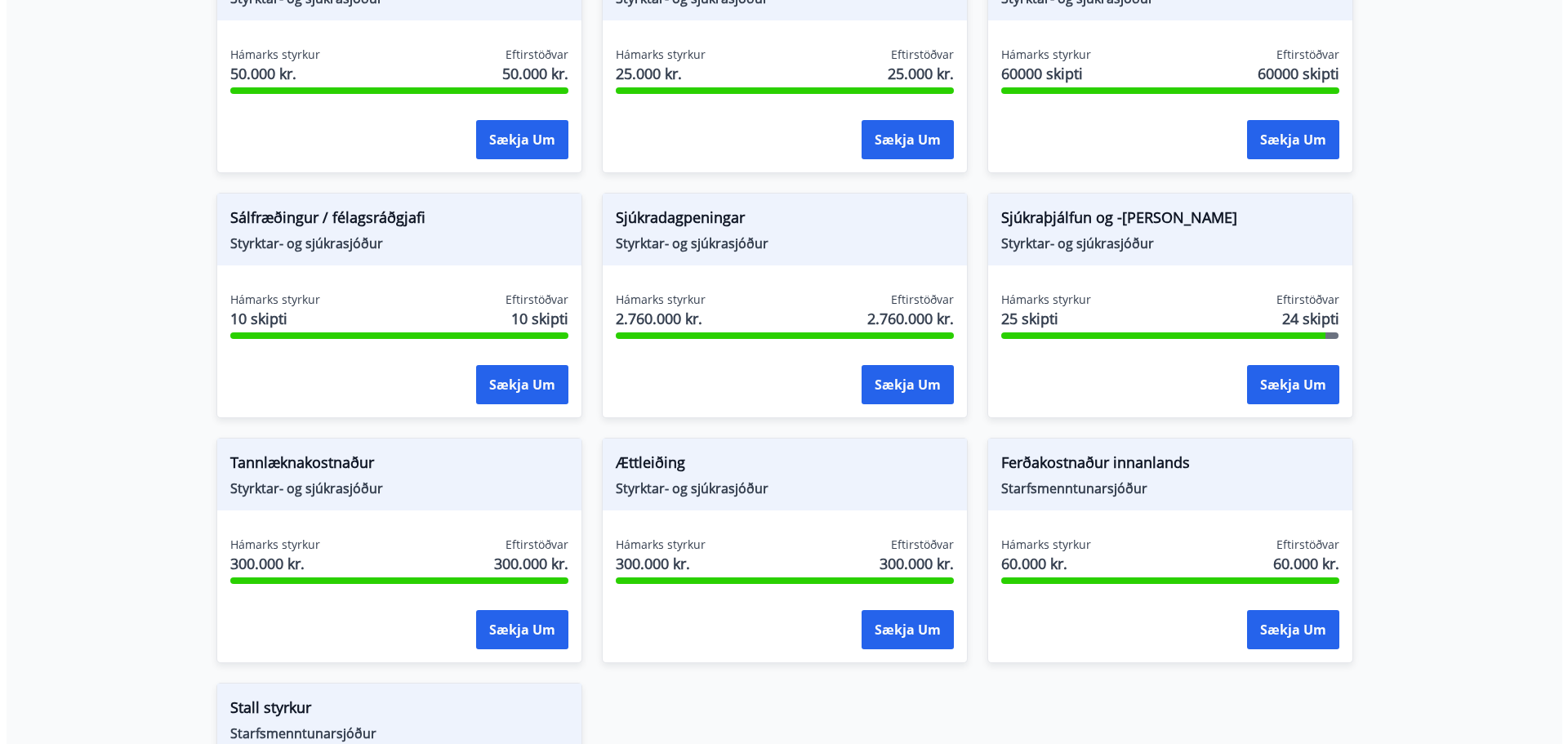
scroll to position [1446, 0]
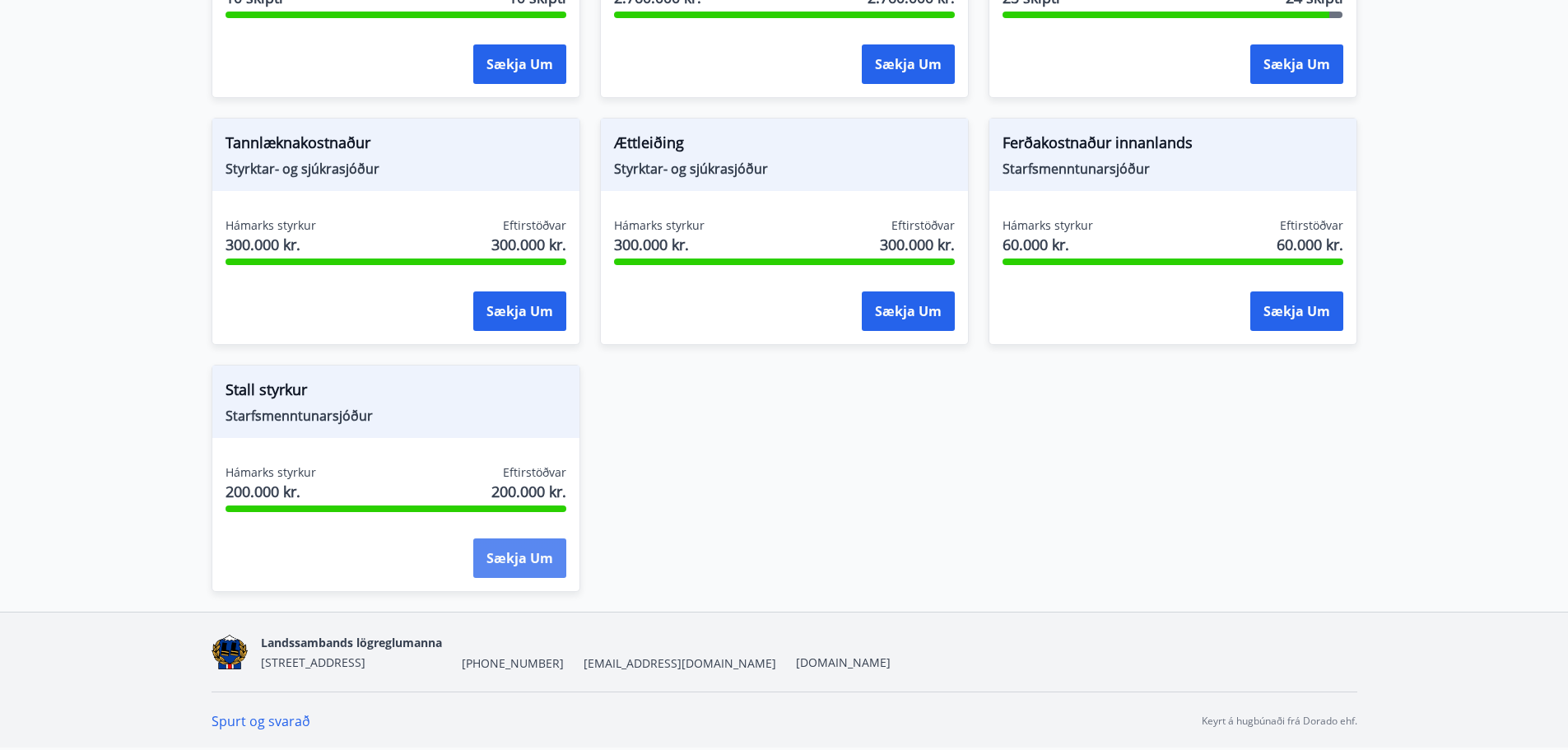
click at [518, 564] on button "Sækja um" at bounding box center [519, 558] width 93 height 40
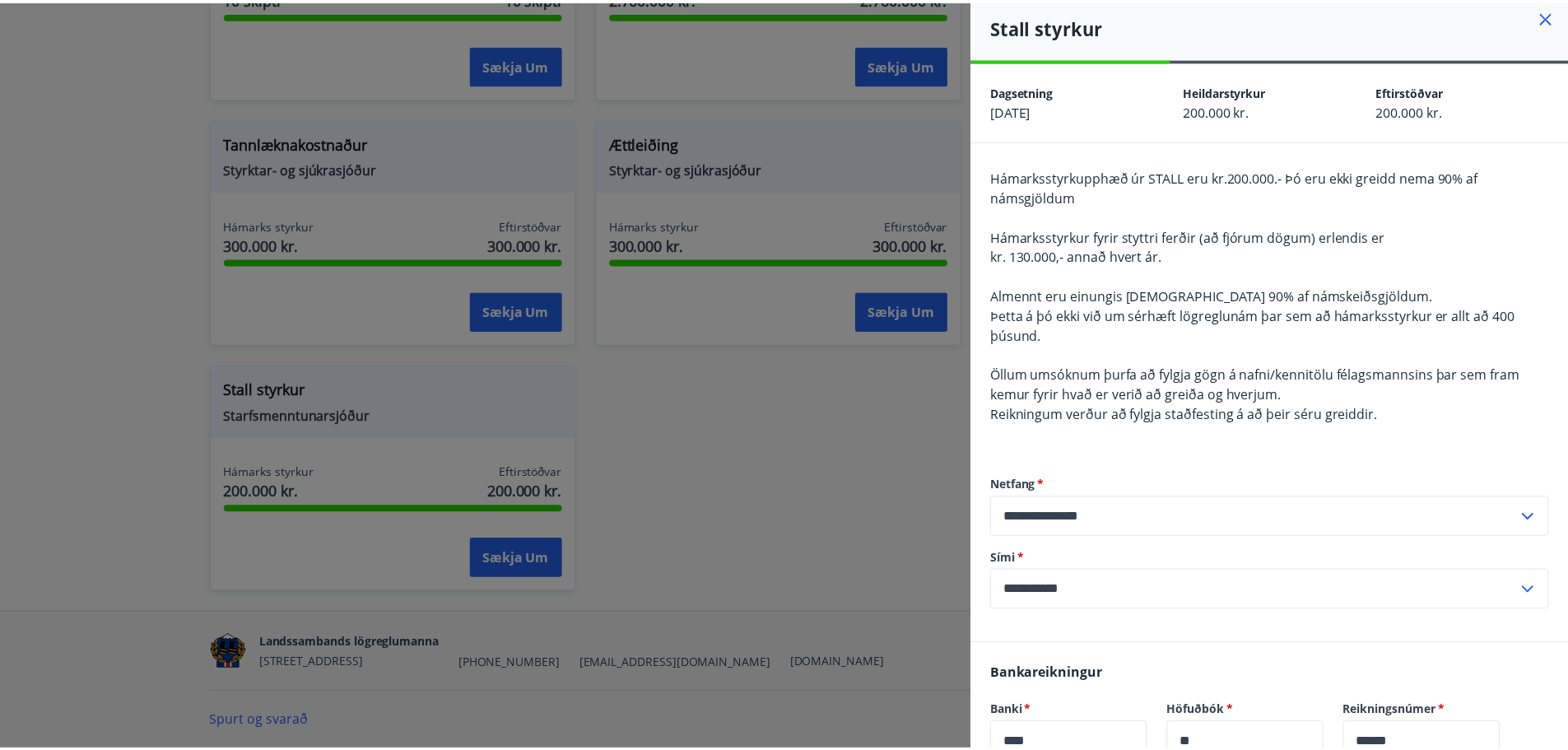
scroll to position [0, 0]
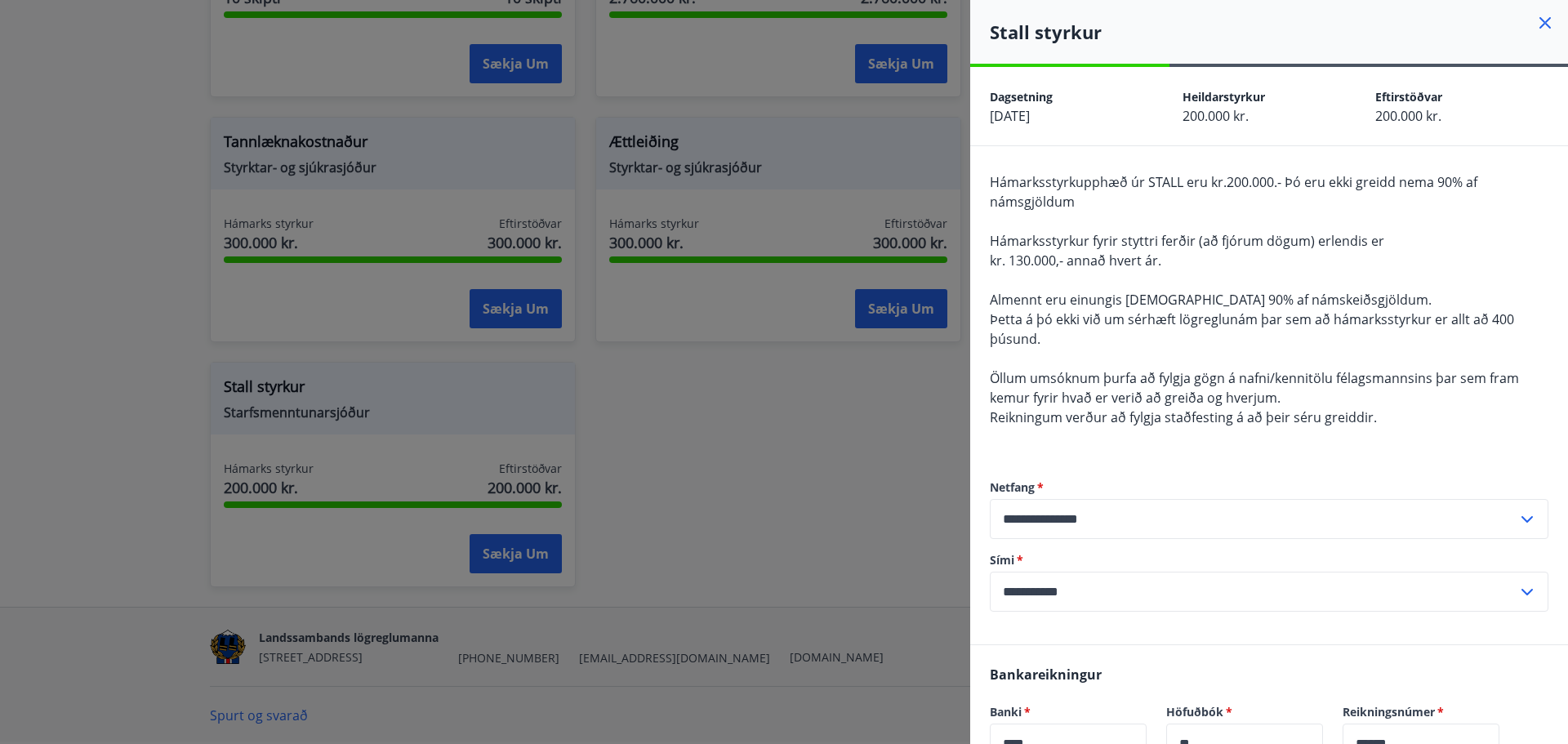
click at [1535, 22] on icon at bounding box center [1544, 23] width 19 height 19
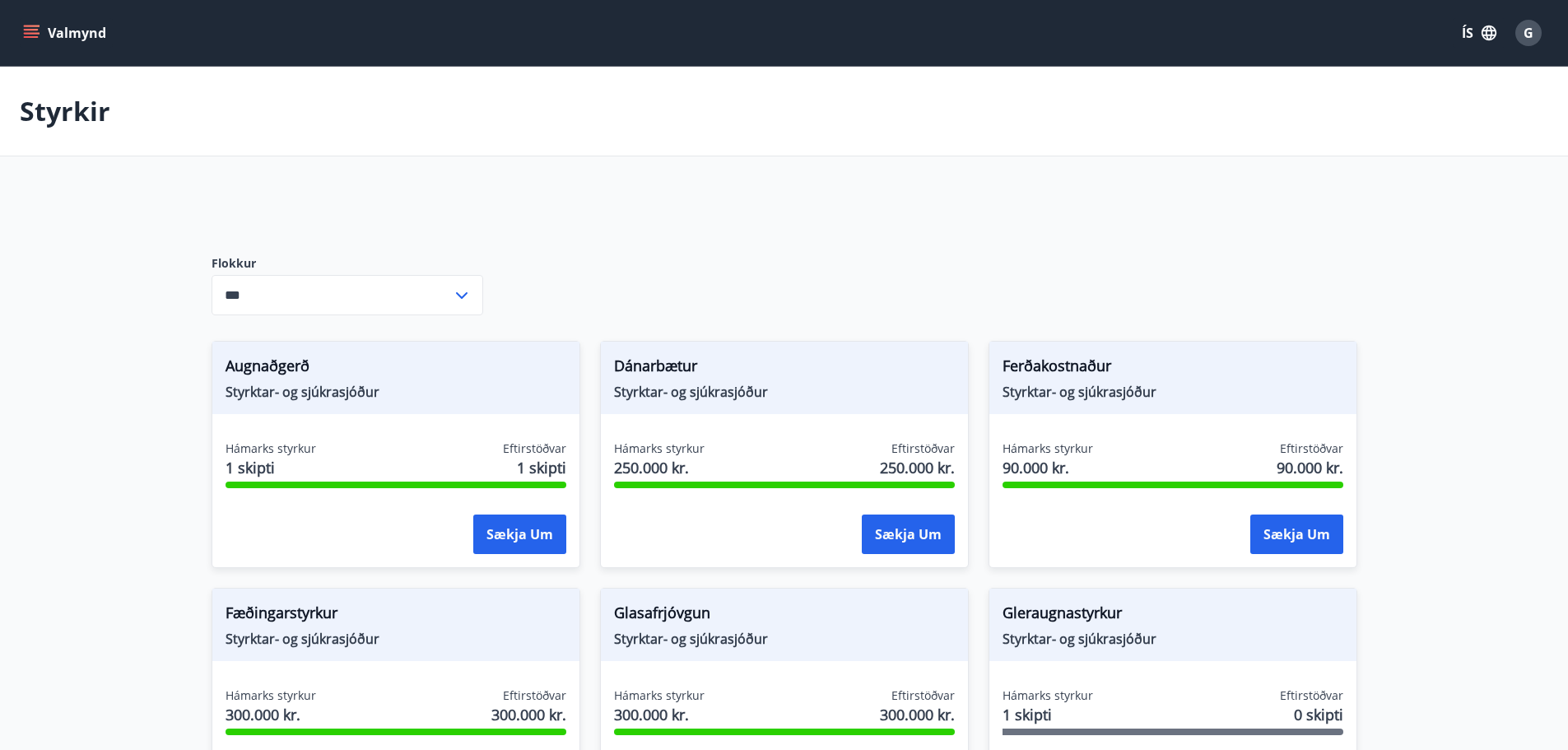
click at [79, 37] on button "Valmynd" at bounding box center [65, 34] width 93 height 30
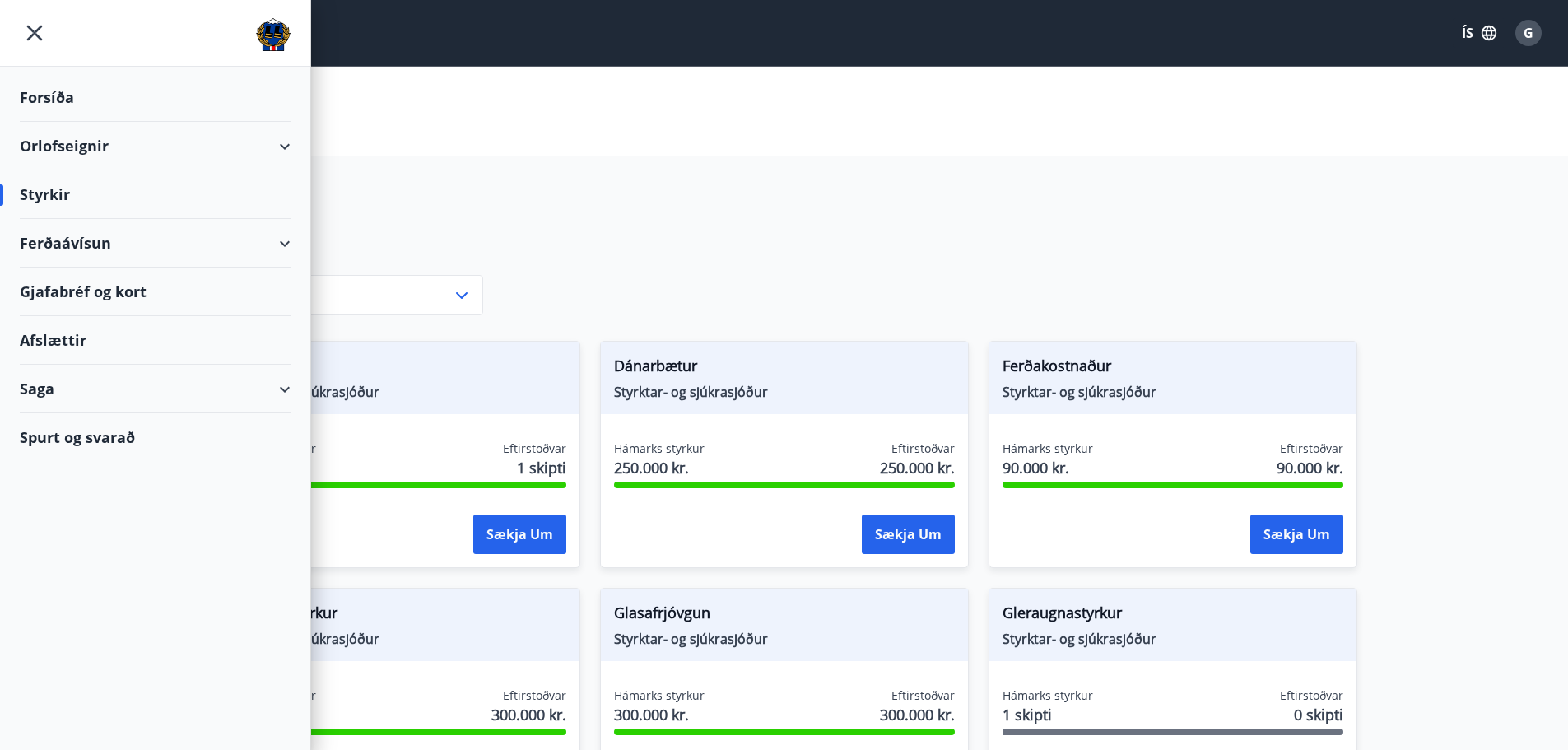
click at [41, 95] on div "Forsíða" at bounding box center [154, 97] width 271 height 49
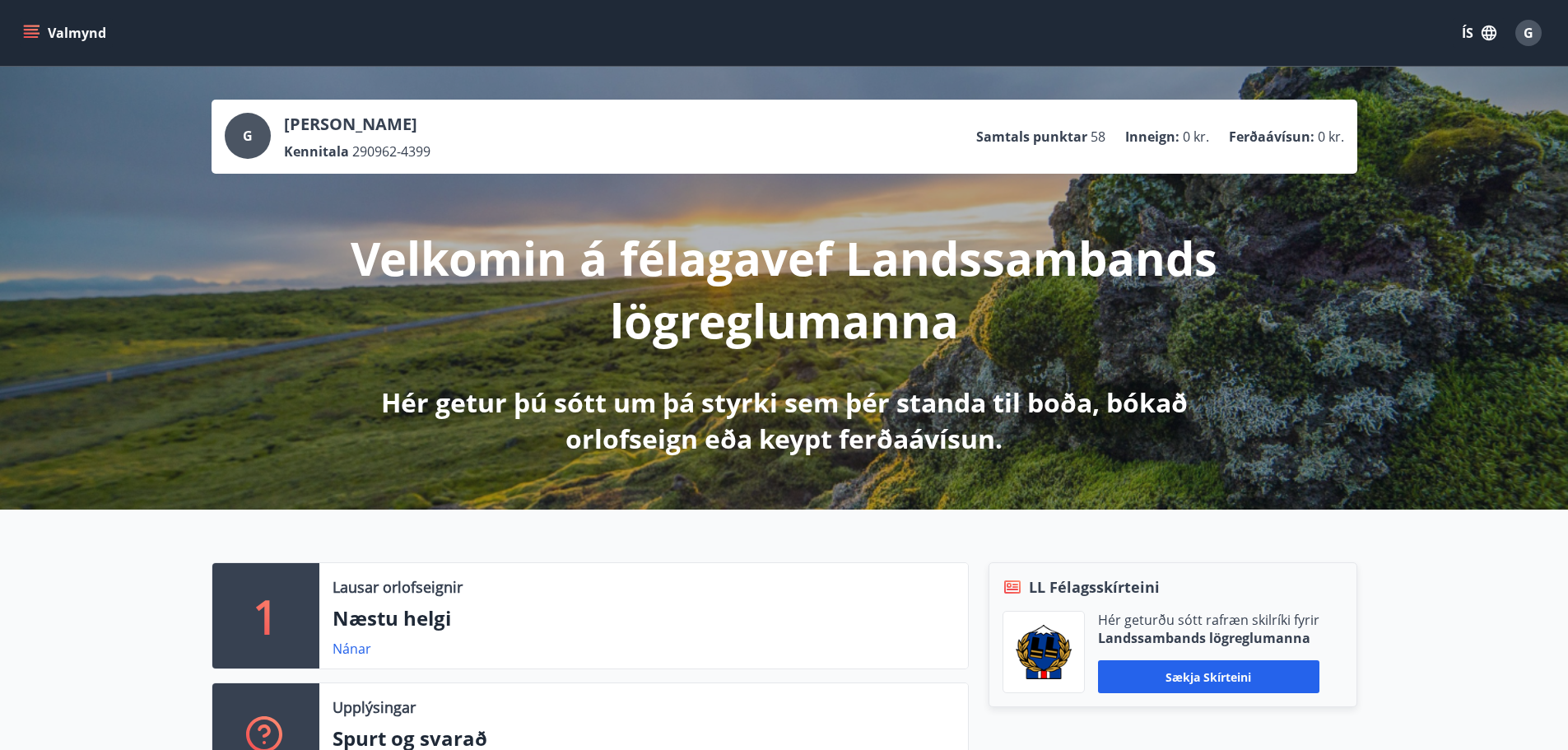
click at [94, 50] on div "Valmynd ÍS G" at bounding box center [784, 33] width 1528 height 40
click at [93, 42] on button "Valmynd" at bounding box center [65, 34] width 93 height 30
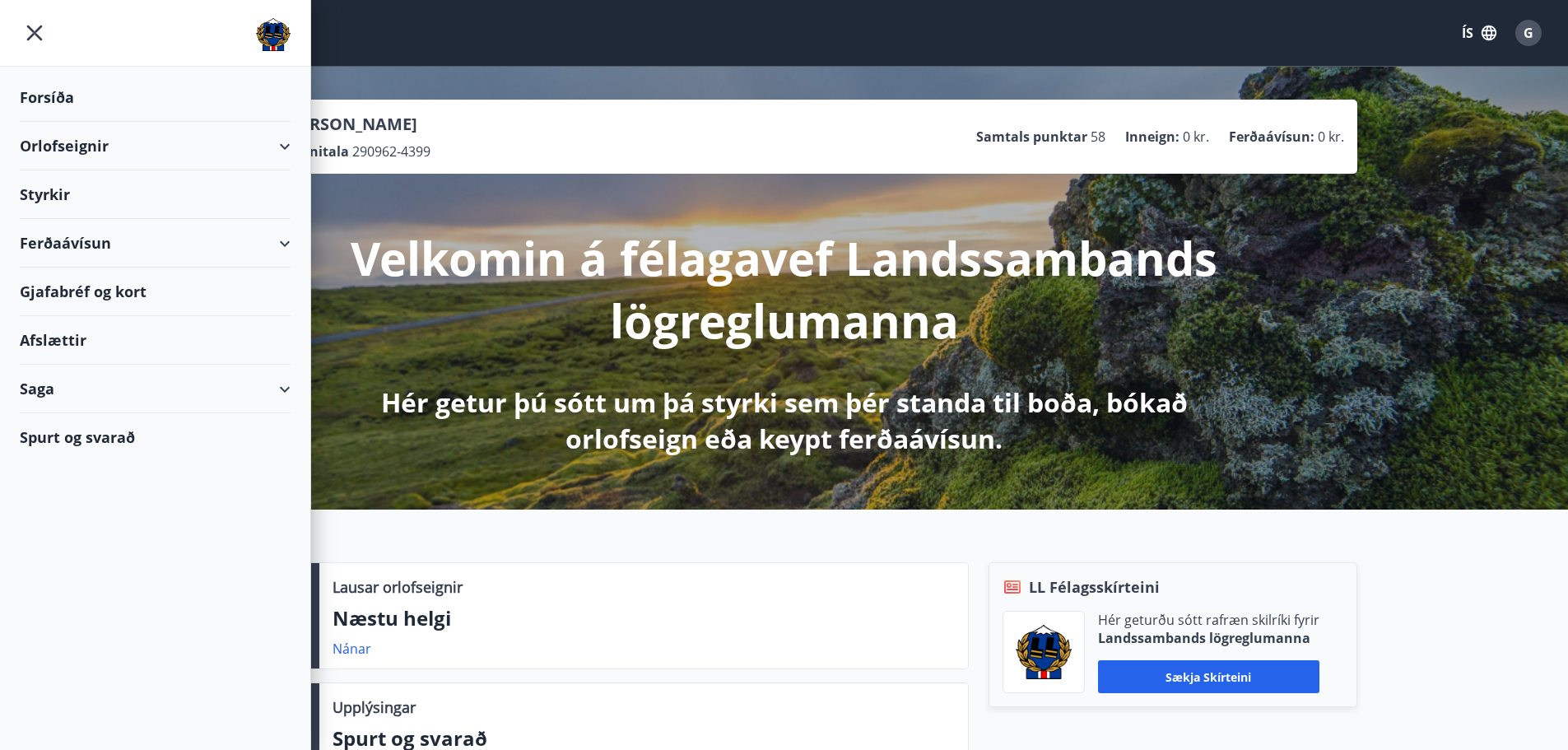
click at [70, 250] on div "Ferðaávísun" at bounding box center [154, 243] width 271 height 49
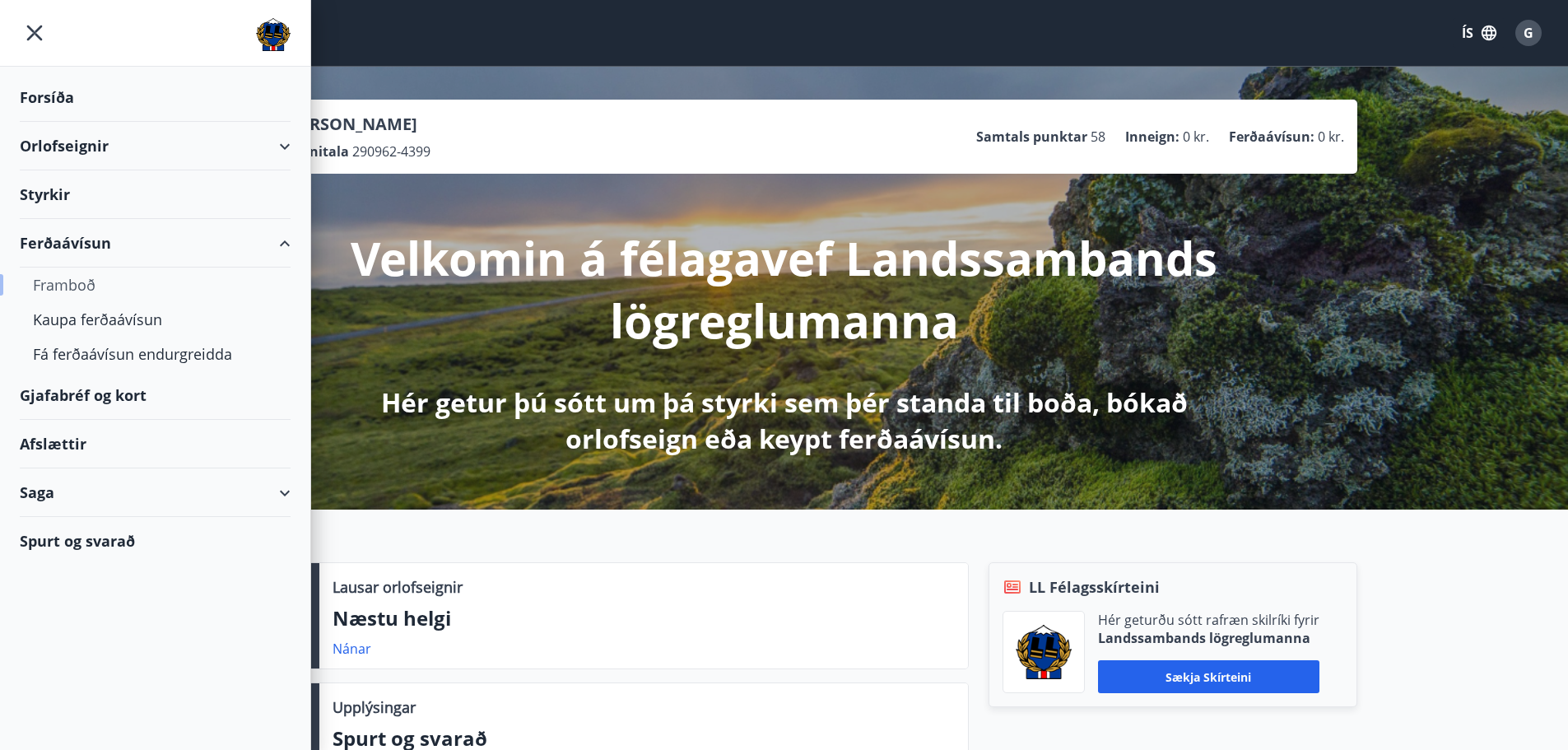
click at [54, 281] on div "Framboð" at bounding box center [154, 284] width 244 height 34
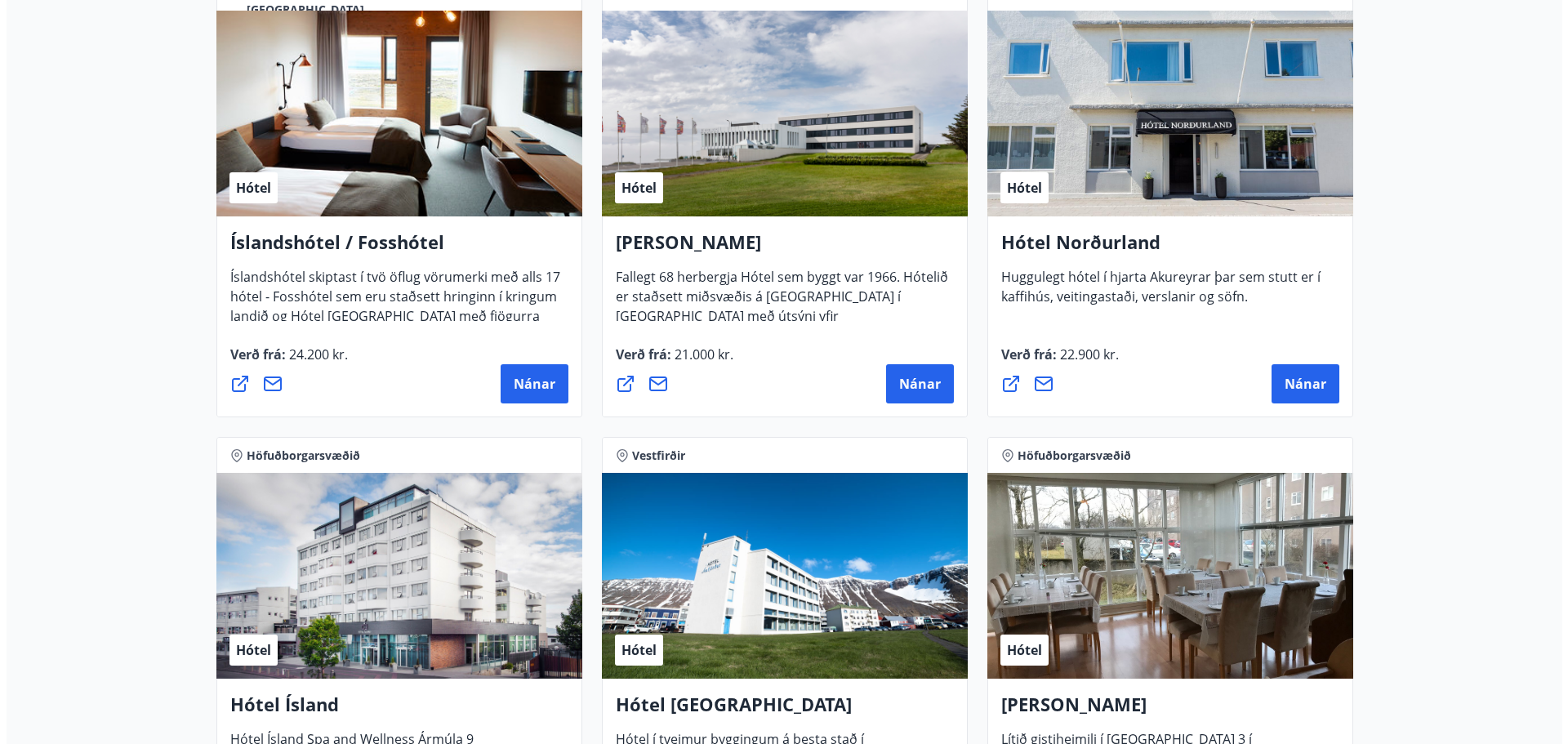
scroll to position [1959, 0]
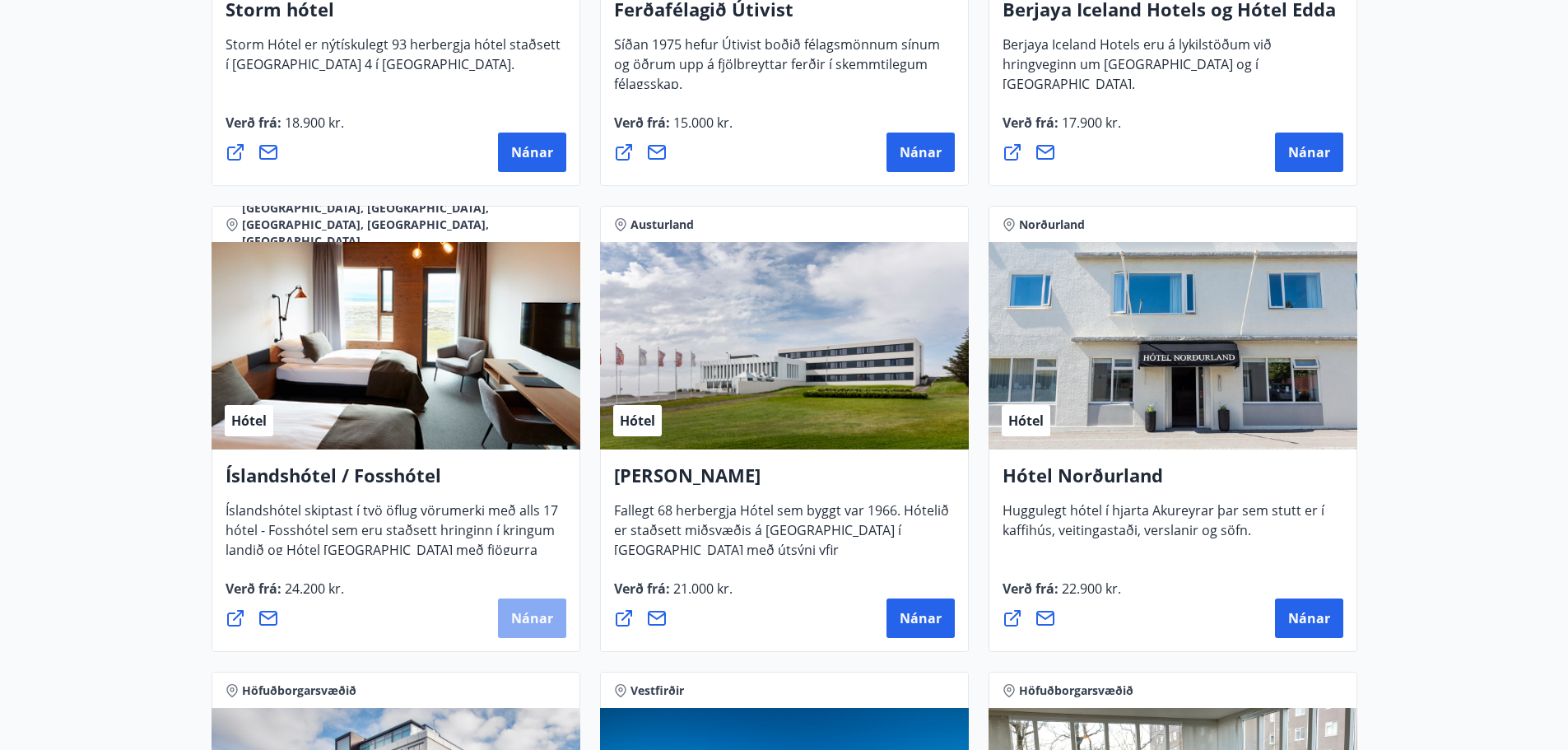
click at [528, 604] on button "Nánar" at bounding box center [531, 618] width 68 height 40
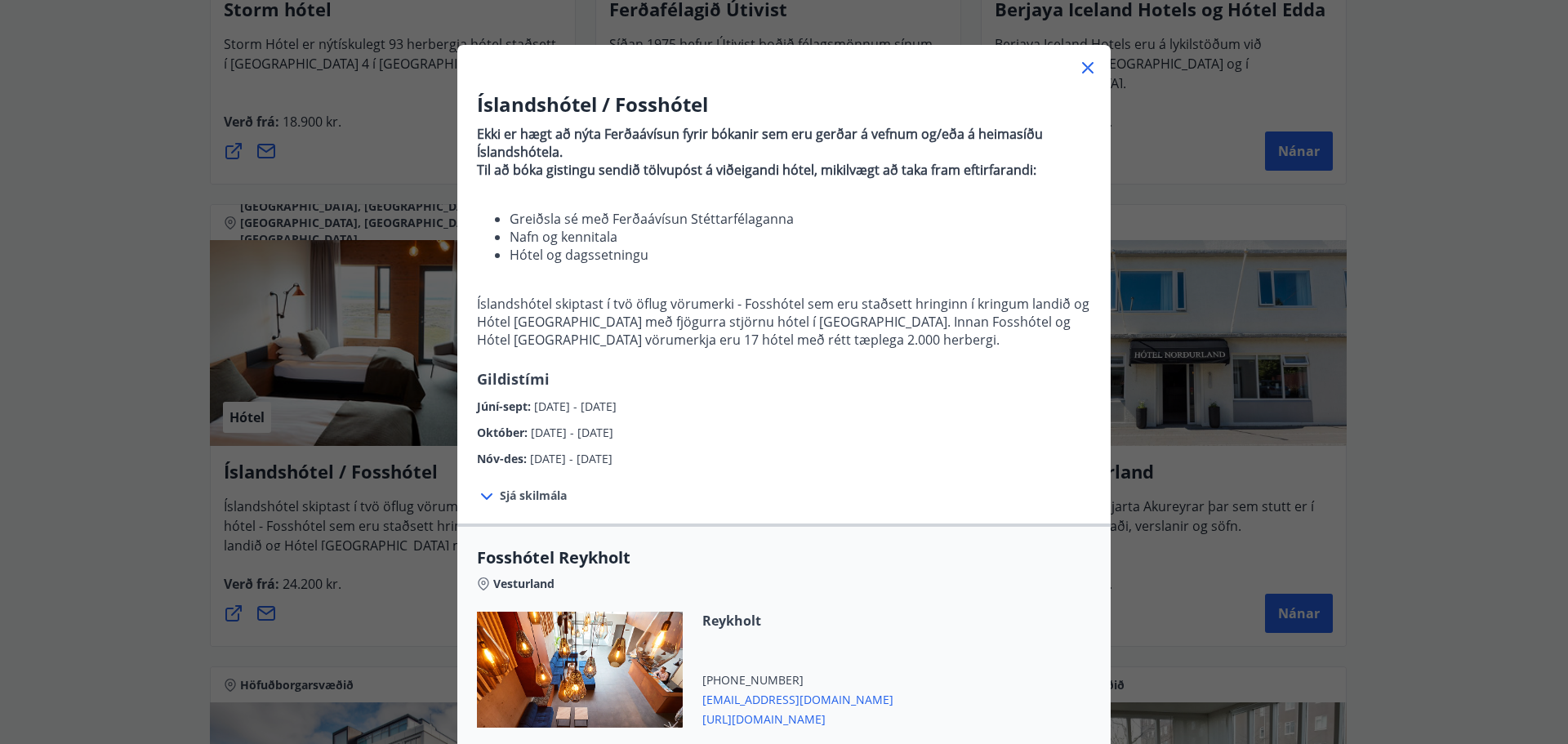
scroll to position [81, 0]
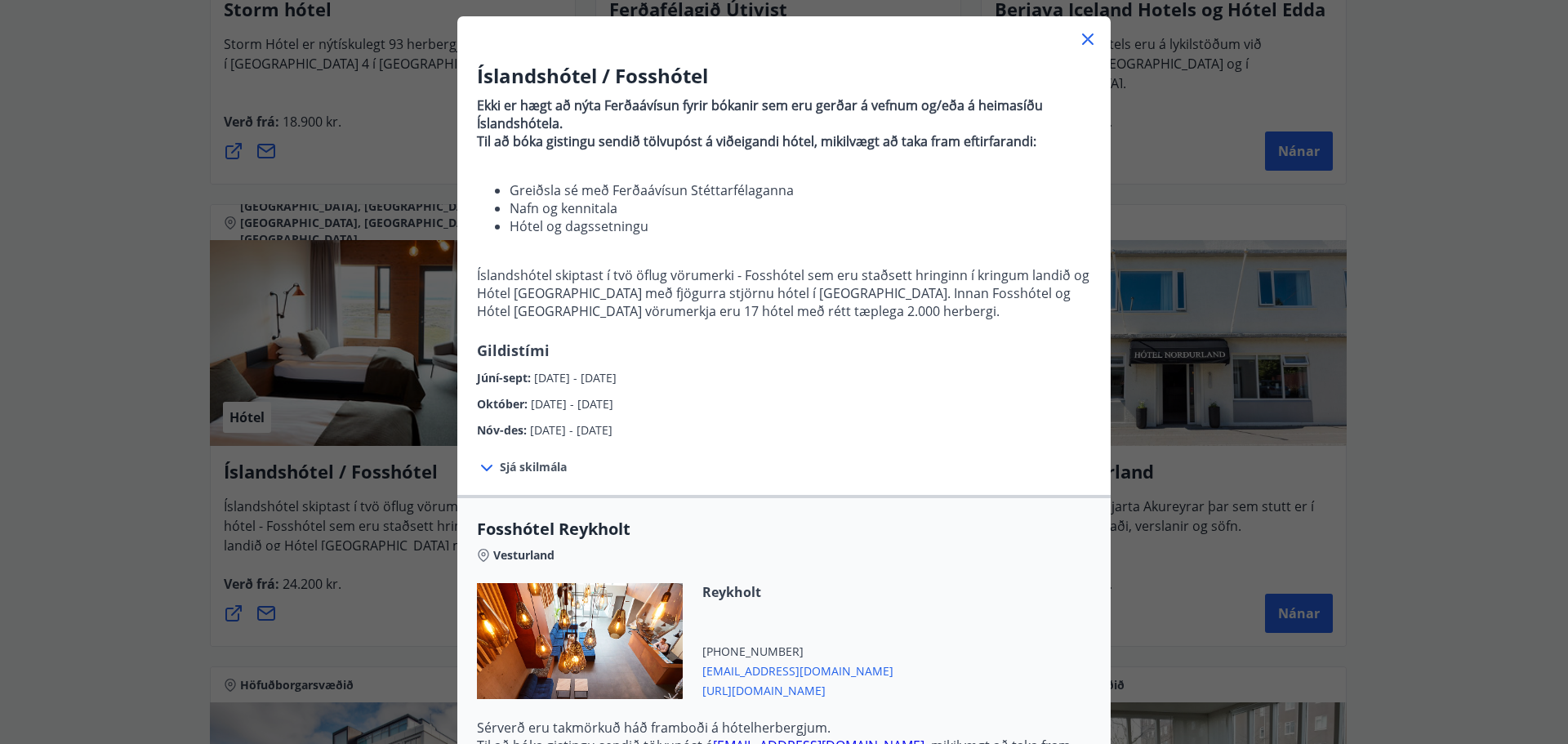
drag, startPoint x: 474, startPoint y: 427, endPoint x: 692, endPoint y: 427, distance: 218.0
click at [692, 427] on div "Nóv-des : [DATE] - [DATE]" at bounding box center [784, 426] width 614 height 26
click at [718, 422] on div "Nóv-des : [DATE] - [DATE]" at bounding box center [784, 426] width 614 height 26
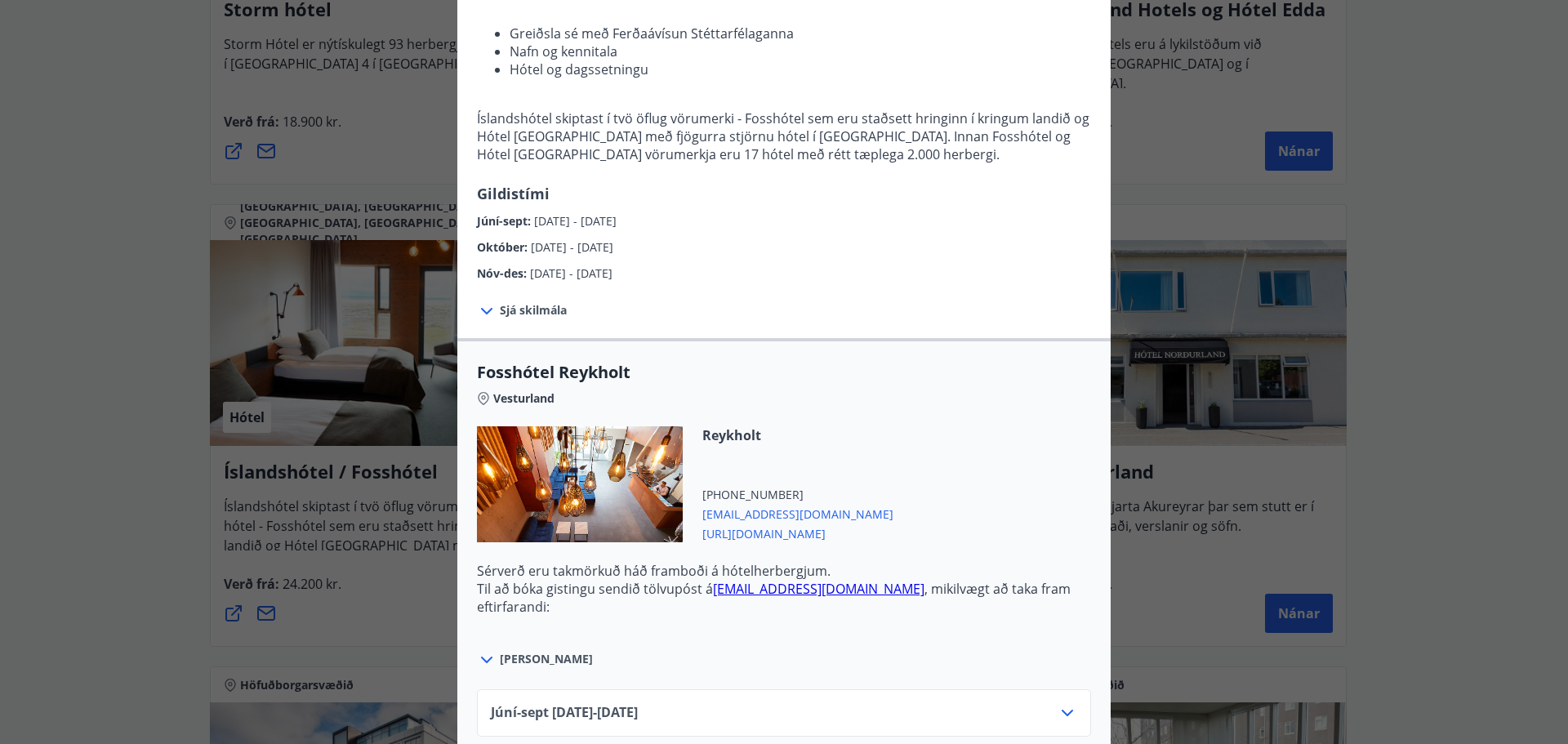
scroll to position [245, 0]
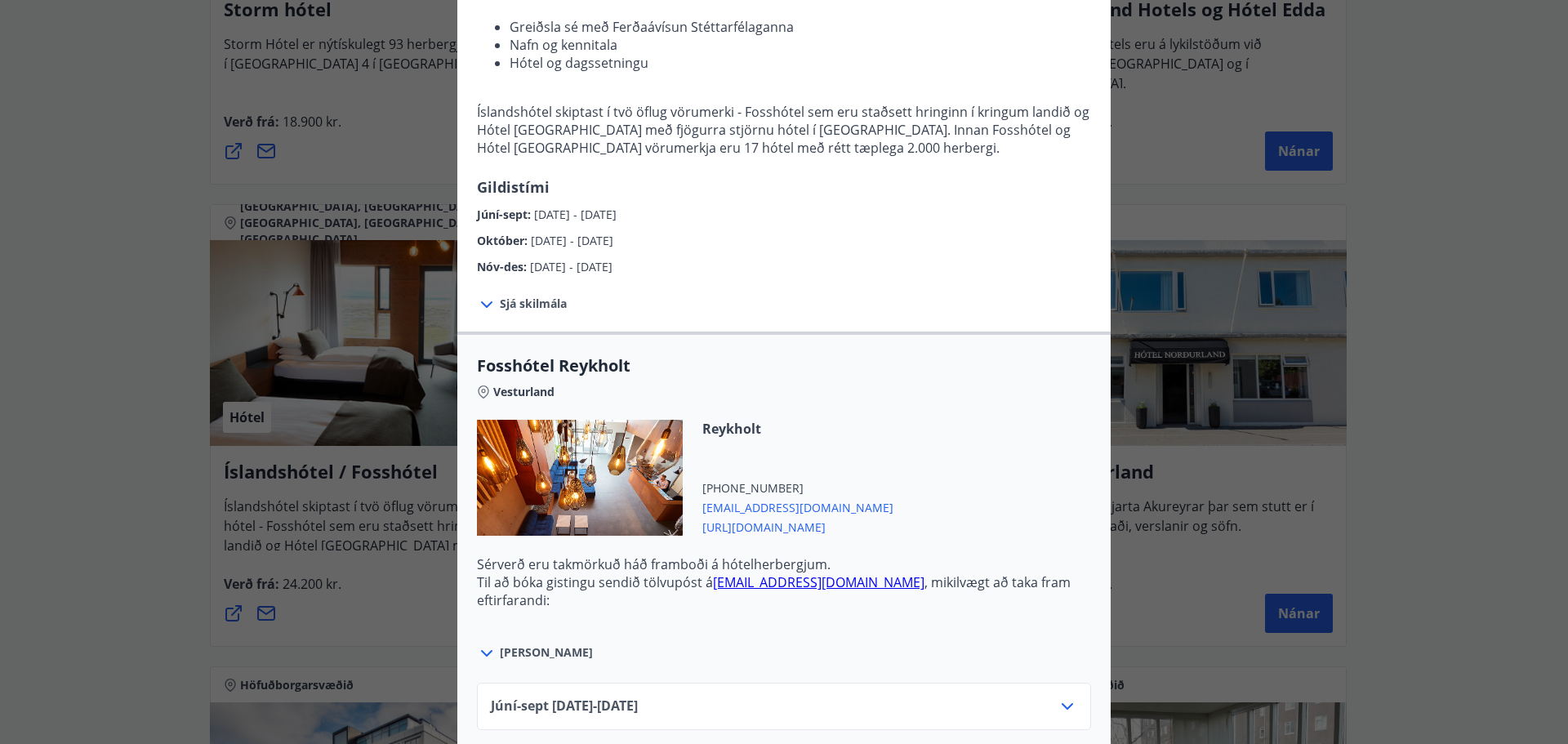
drag, startPoint x: 658, startPoint y: 269, endPoint x: 593, endPoint y: 274, distance: 65.2
click at [593, 274] on div "Nóv-des : [DATE] - [DATE]" at bounding box center [784, 263] width 614 height 26
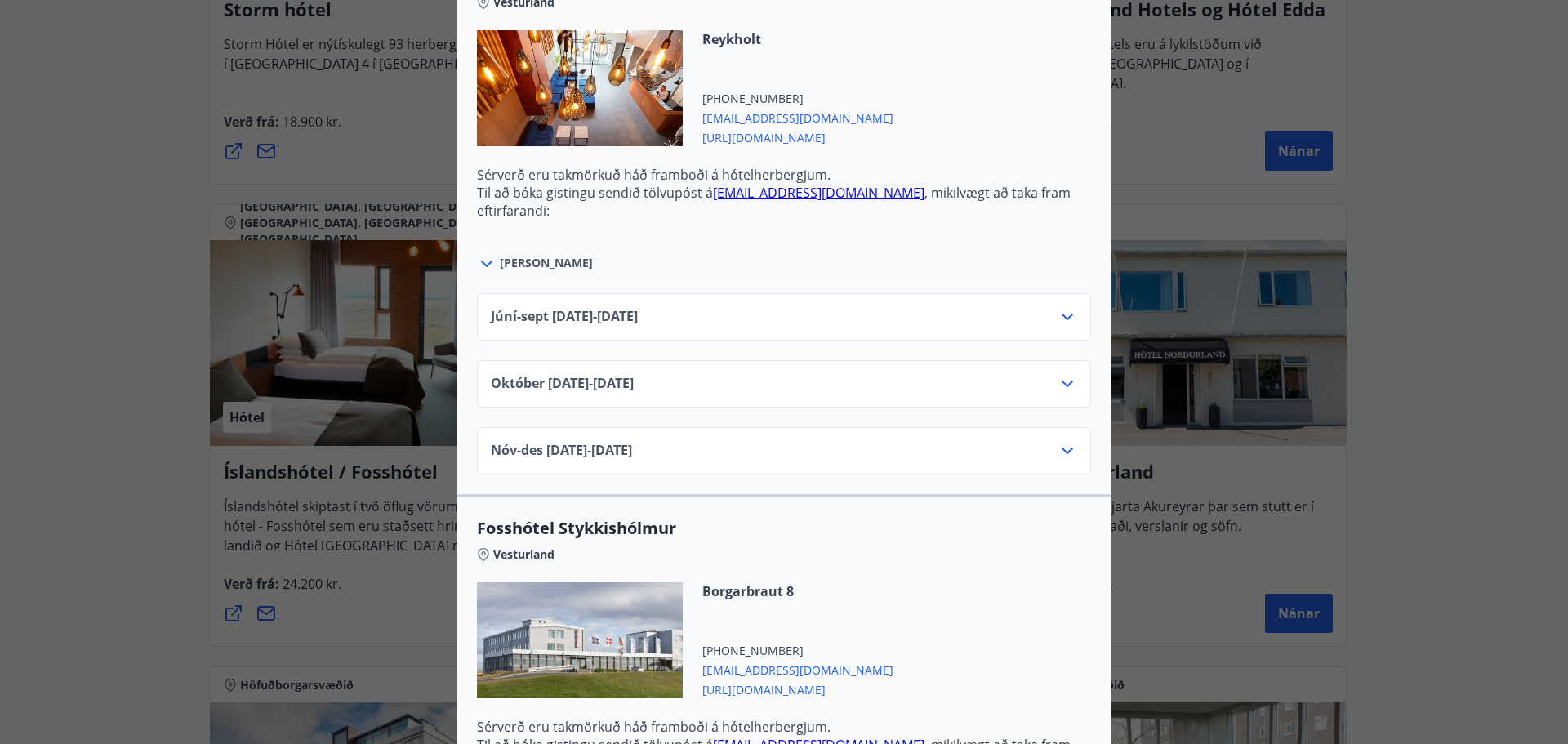
scroll to position [653, 0]
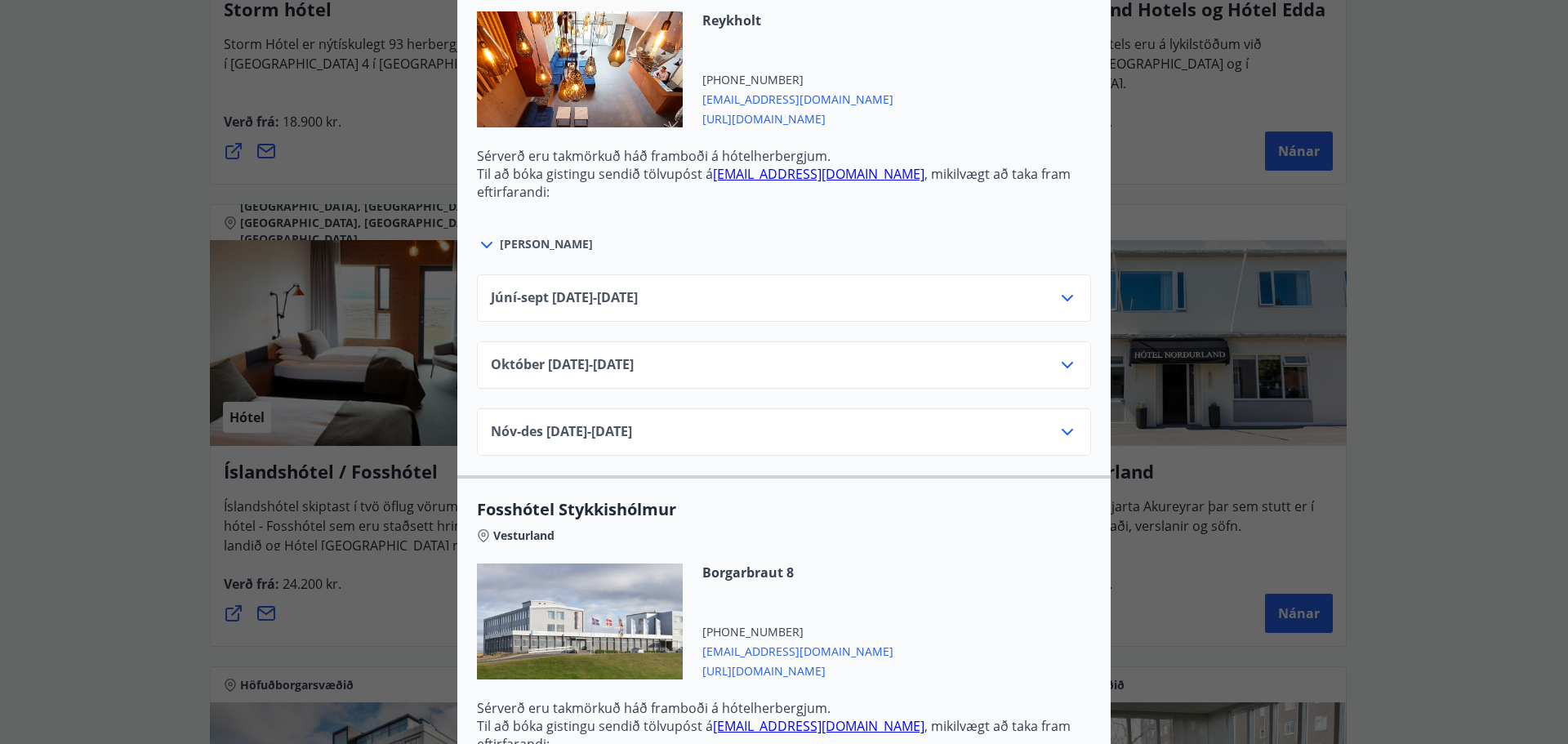
click at [1061, 432] on icon at bounding box center [1066, 432] width 11 height 6
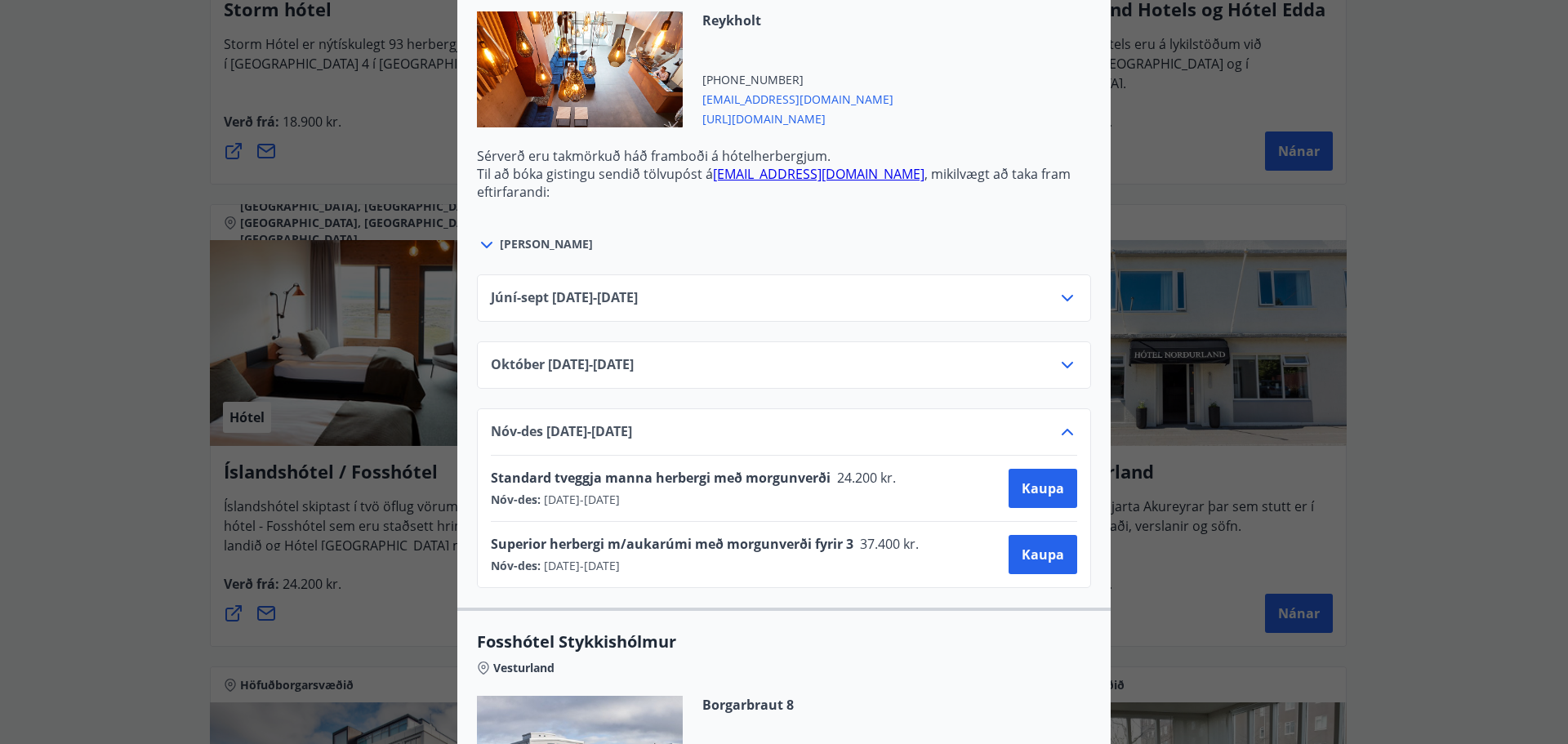
click at [1061, 432] on icon at bounding box center [1066, 432] width 11 height 6
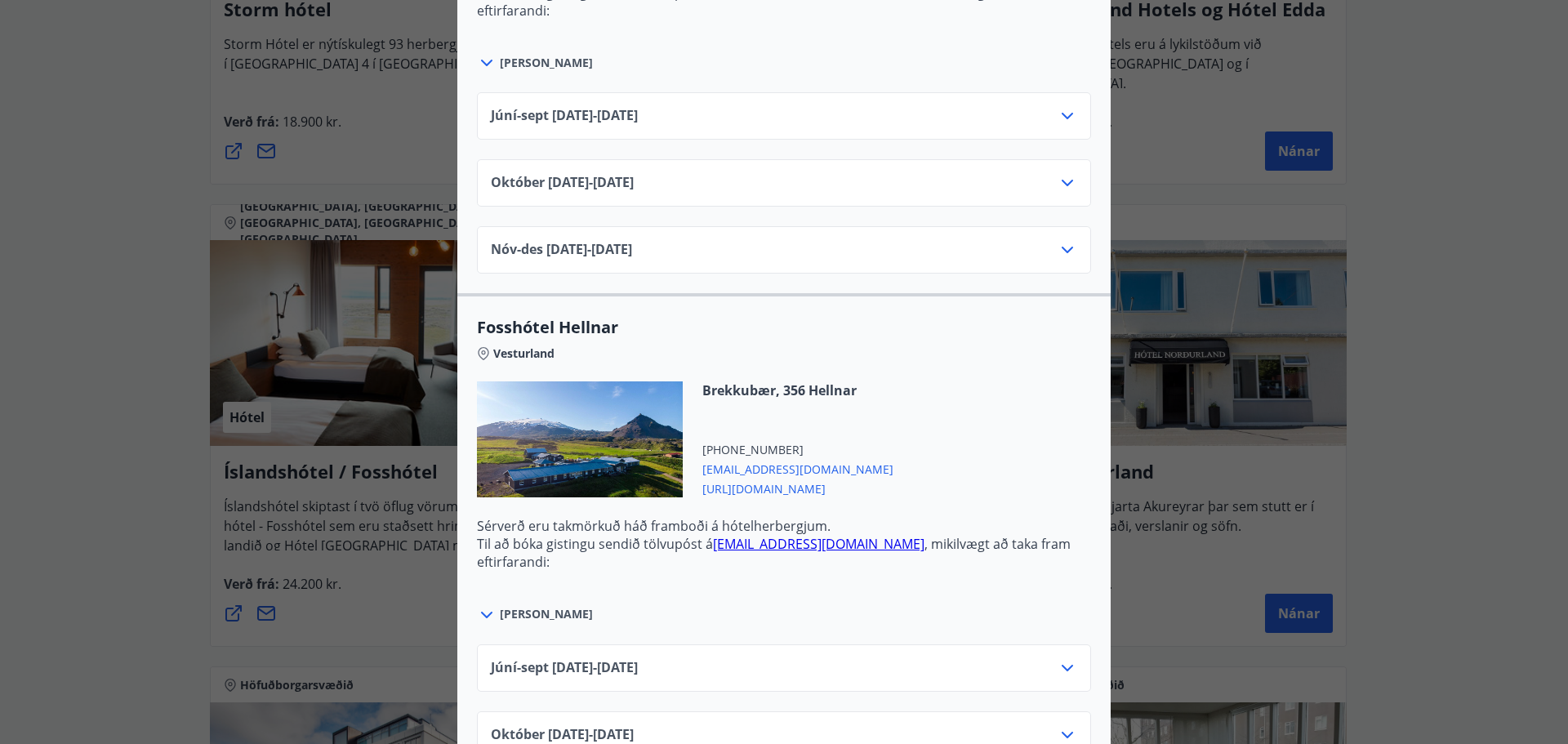
scroll to position [1714, 0]
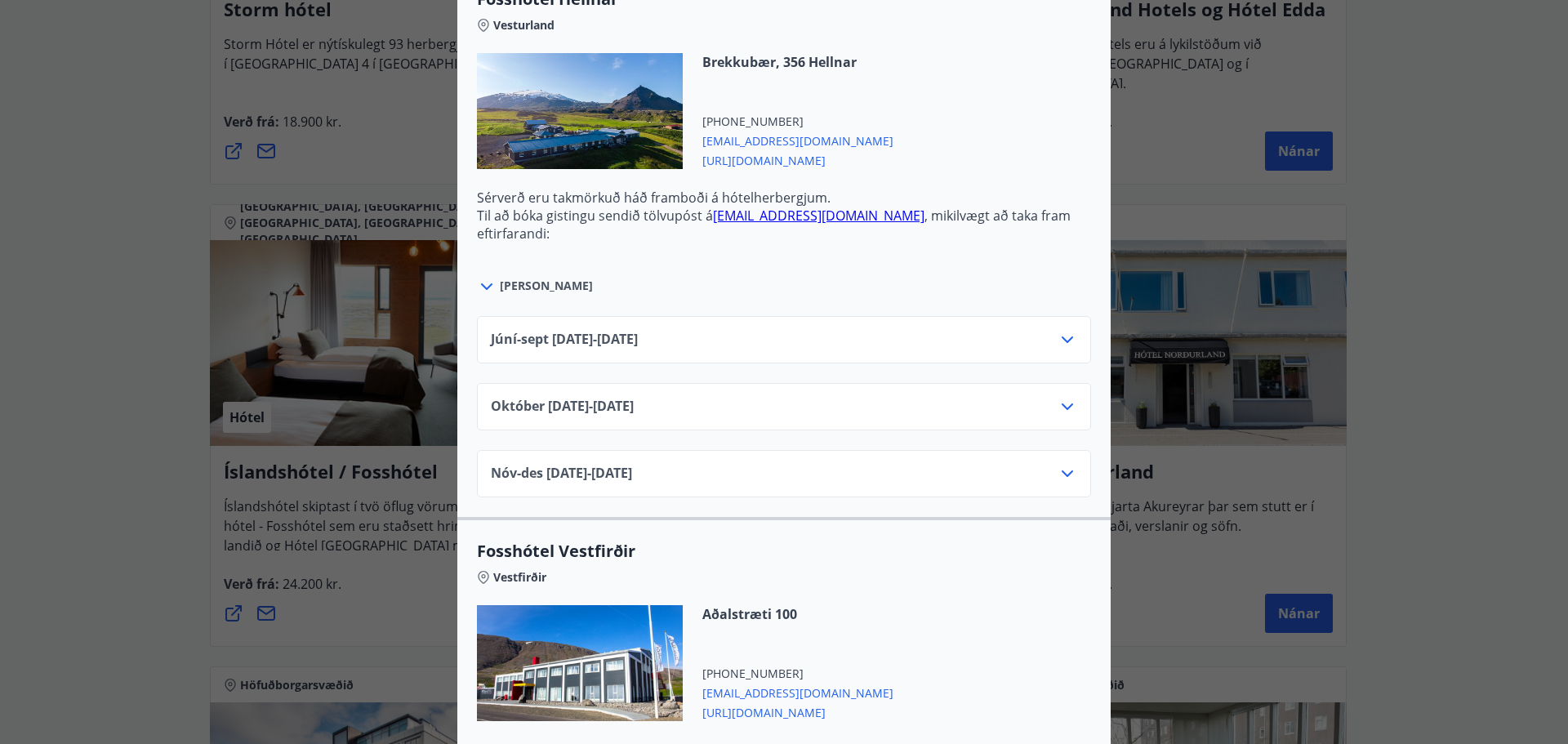
click at [516, 284] on span "[PERSON_NAME]" at bounding box center [546, 285] width 93 height 17
click at [481, 289] on icon at bounding box center [486, 286] width 11 height 6
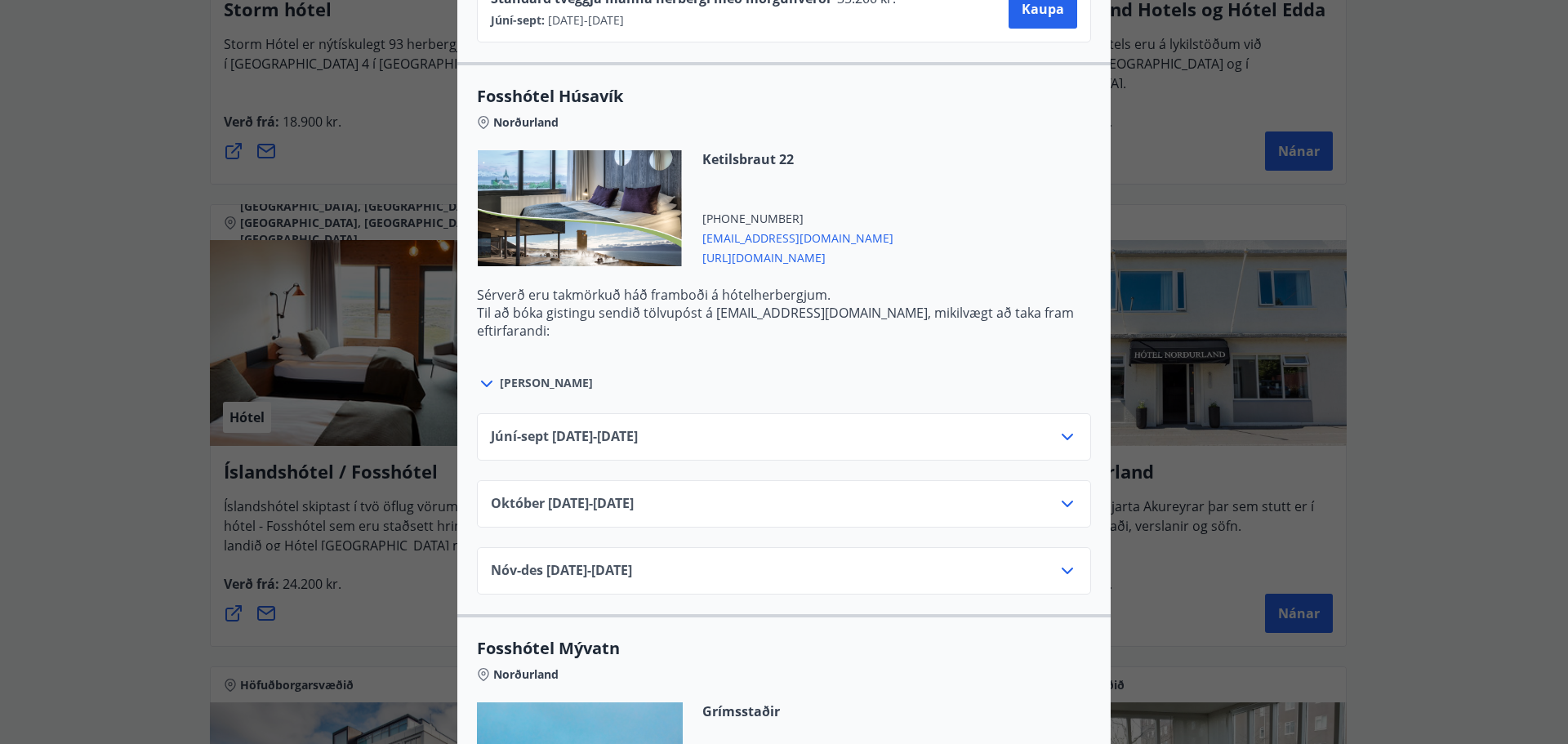
scroll to position [2795, 0]
